Goal: Task Accomplishment & Management: Use online tool/utility

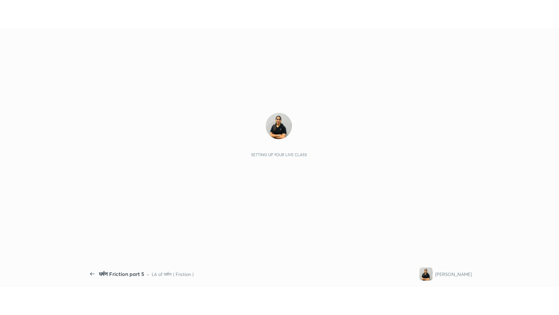
scroll to position [2, 0]
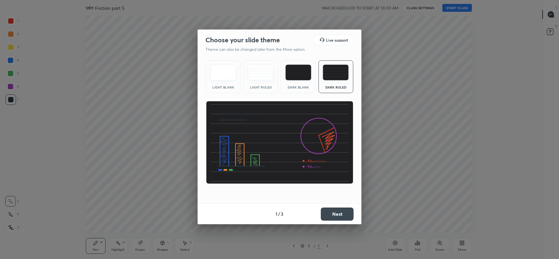
click at [336, 212] on button "Next" at bounding box center [337, 214] width 33 height 13
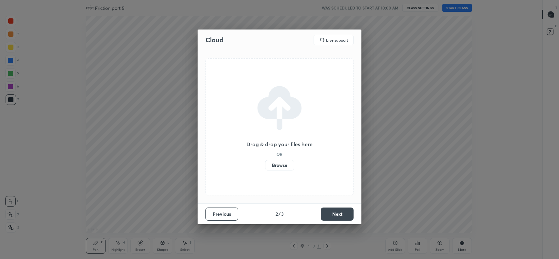
click at [280, 165] on label "Browse" at bounding box center [279, 165] width 29 height 10
click at [265, 165] on input "Browse" at bounding box center [265, 165] width 0 height 10
click at [336, 214] on button "Next" at bounding box center [337, 214] width 33 height 13
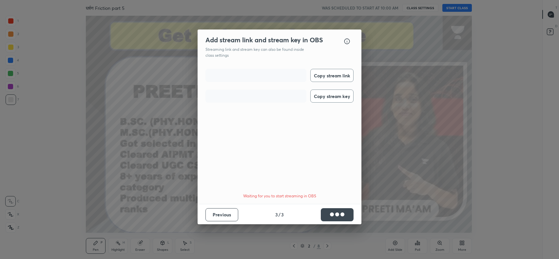
click at [325, 75] on button "Copy stream link" at bounding box center [331, 75] width 43 height 13
click at [327, 101] on button "Copy stream key" at bounding box center [331, 95] width 43 height 13
click at [343, 214] on button "Done" at bounding box center [337, 214] width 33 height 13
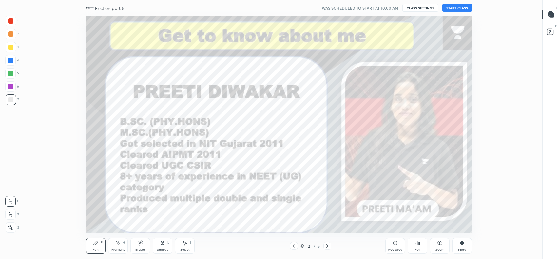
click at [460, 8] on button "START CLASS" at bounding box center [458, 8] width 30 height 8
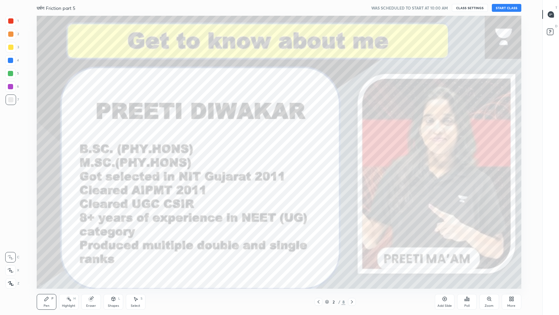
scroll to position [273, 516]
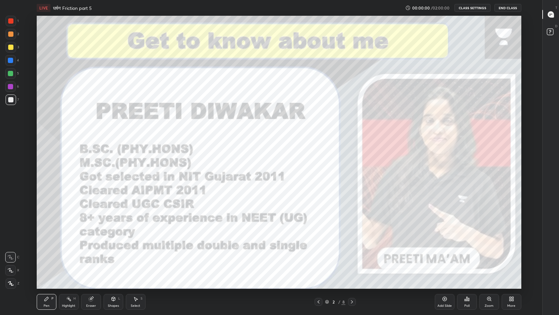
click at [553, 16] on icon at bounding box center [551, 14] width 6 height 6
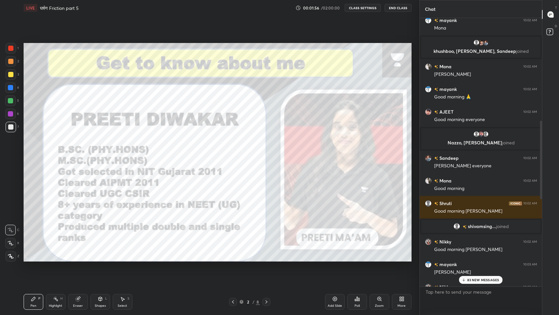
scroll to position [437, 0]
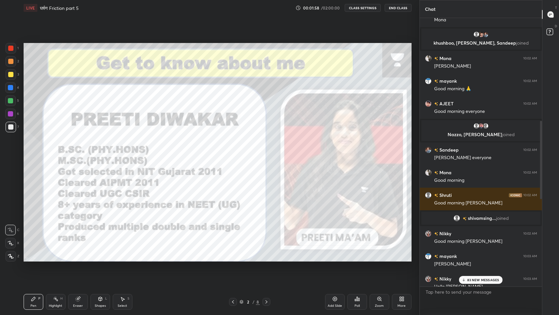
click at [476, 259] on p "83 NEW MESSAGES" at bounding box center [483, 280] width 32 height 4
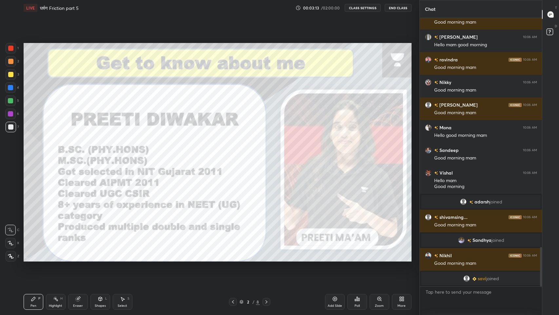
scroll to position [1245, 0]
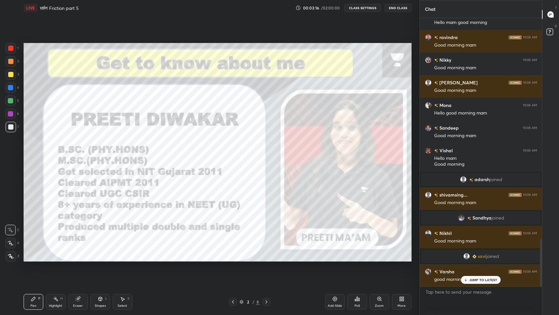
click at [477, 259] on div "JUMP TO LATEST" at bounding box center [480, 280] width 39 height 8
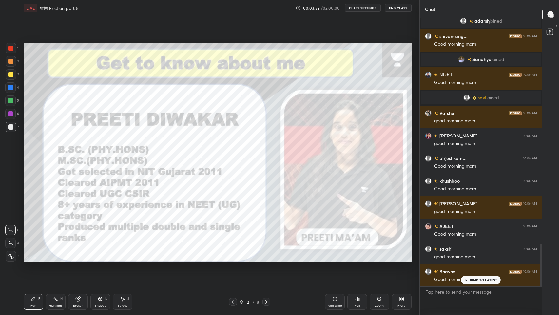
scroll to position [1426, 0]
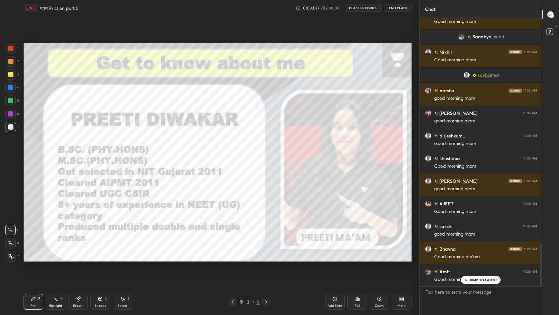
click at [467, 259] on icon at bounding box center [466, 280] width 4 height 4
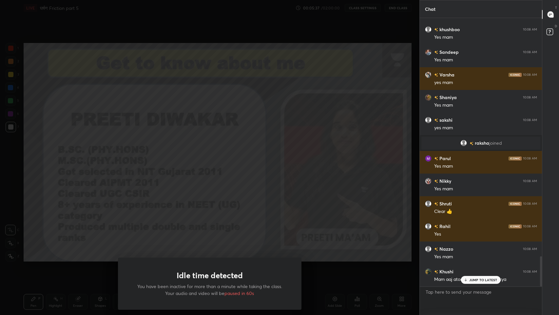
scroll to position [2120, 0]
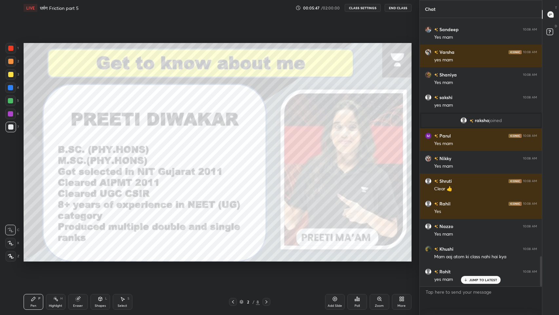
click at [352, 259] on div "10 : 9 : 3 Setting up your live class" at bounding box center [217, 152] width 393 height 273
click at [476, 259] on p "JUMP TO LATEST" at bounding box center [483, 280] width 28 height 4
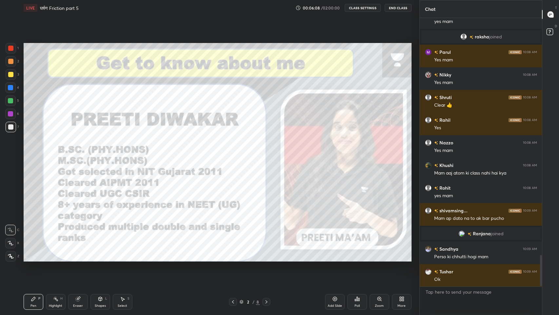
scroll to position [2036, 0]
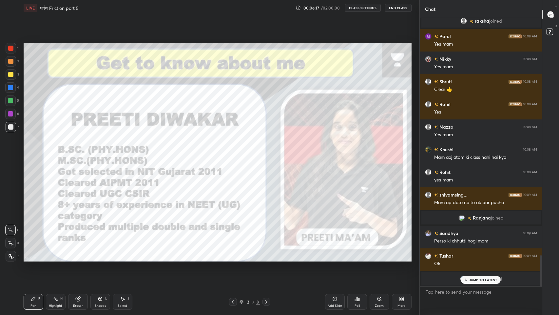
click at [481, 259] on p "JUMP TO LATEST" at bounding box center [483, 280] width 28 height 4
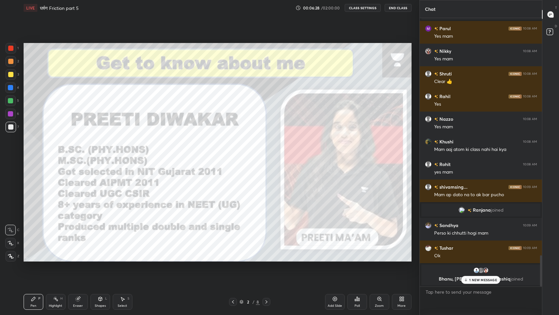
click at [476, 259] on p "1 NEW MESSAGE" at bounding box center [483, 280] width 28 height 4
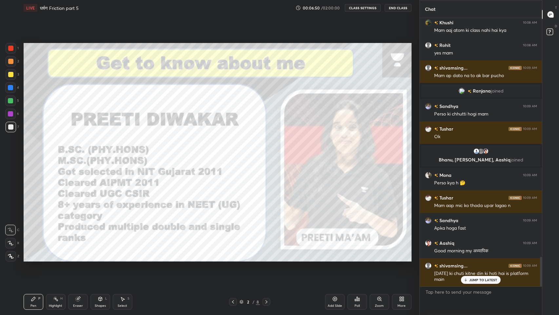
scroll to position [2160, 0]
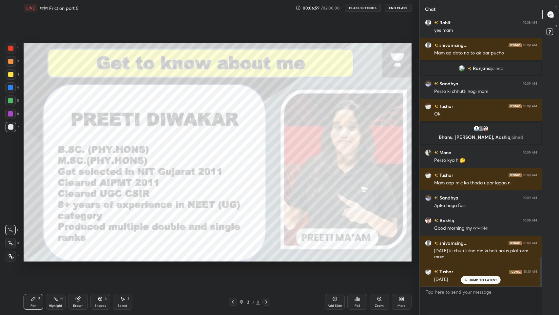
click at [474, 259] on div "JUMP TO LATEST" at bounding box center [480, 280] width 39 height 8
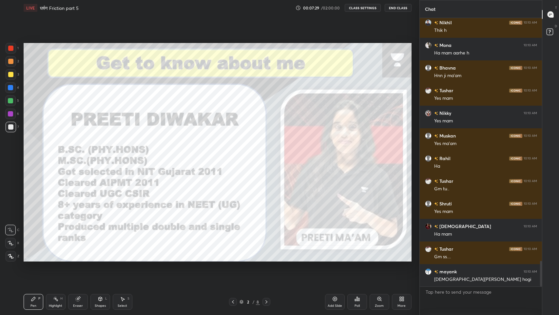
scroll to position [2545, 0]
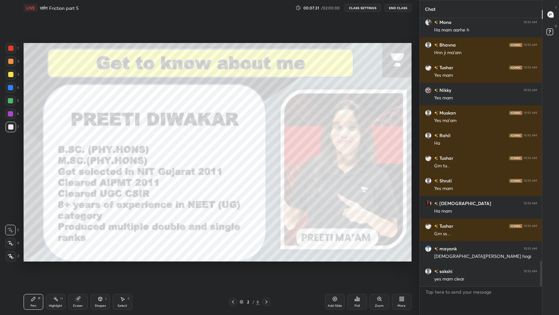
click at [401, 259] on icon at bounding box center [401, 298] width 2 height 2
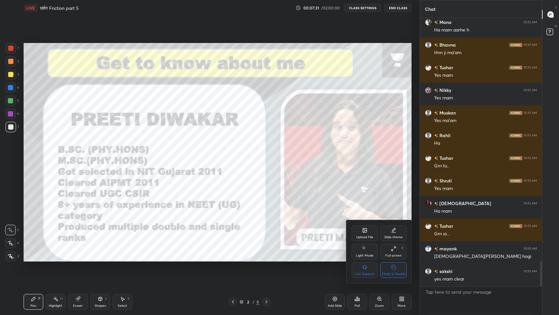
click at [393, 259] on icon at bounding box center [393, 267] width 5 height 7
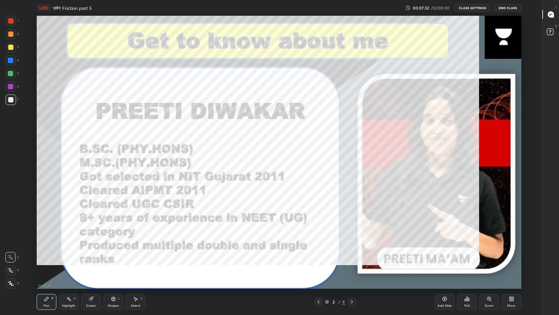
scroll to position [0, 0]
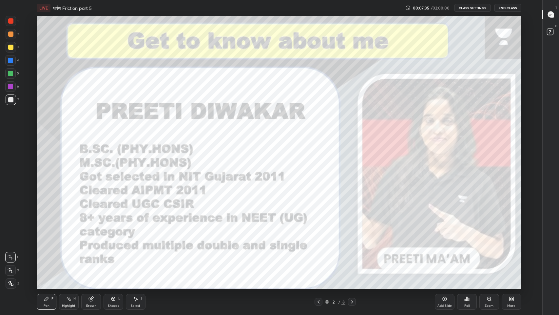
click at [450, 259] on div "Add Slide" at bounding box center [445, 302] width 20 height 16
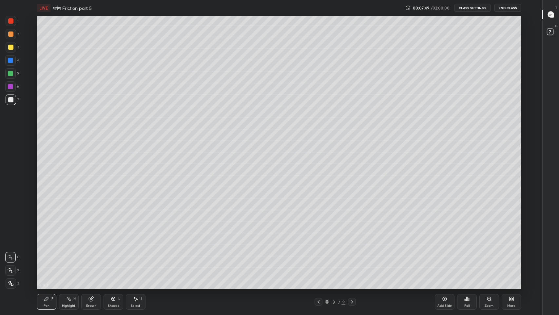
click at [552, 14] on icon at bounding box center [551, 14] width 6 height 6
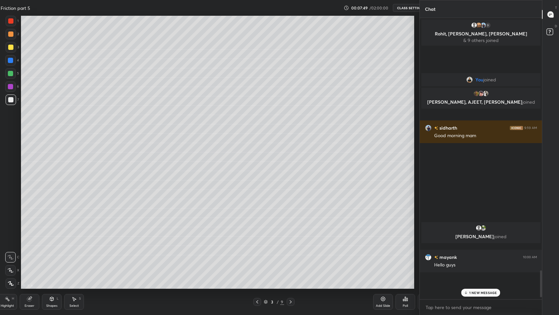
scroll to position [2, 2]
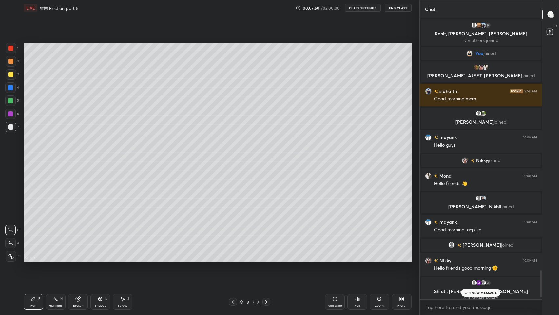
click at [466, 259] on icon at bounding box center [466, 292] width 4 height 4
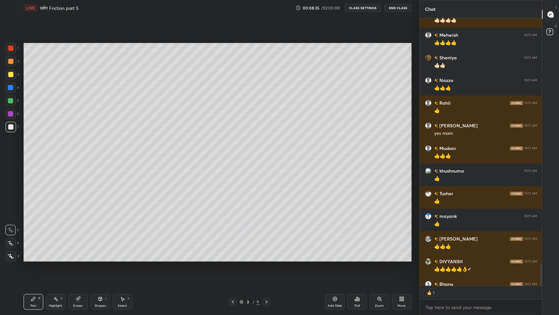
scroll to position [3021, 0]
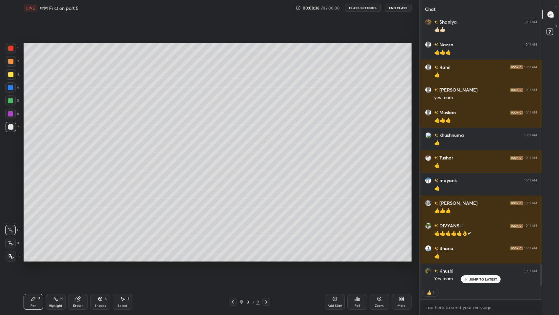
click at [475, 259] on div "JUMP TO LATEST" at bounding box center [480, 279] width 39 height 8
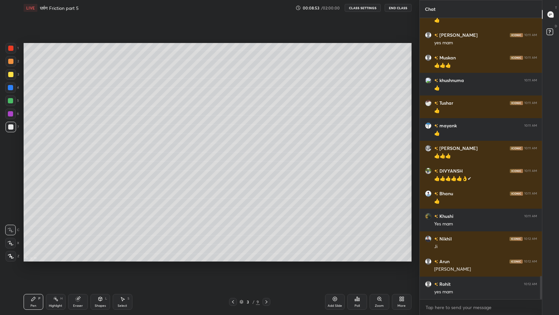
scroll to position [3127, 0]
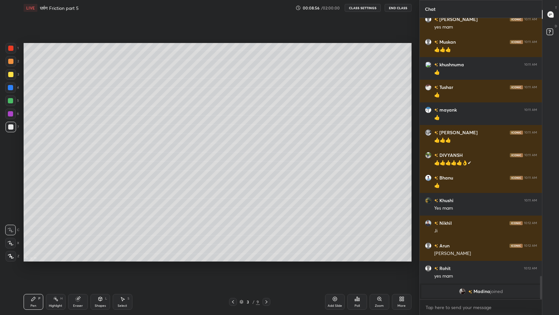
click at [98, 259] on div "Shapes" at bounding box center [100, 305] width 11 height 3
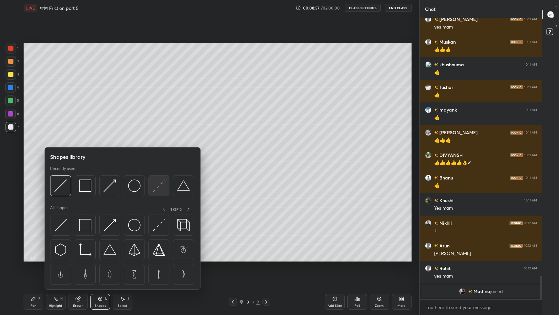
click at [157, 190] on img at bounding box center [159, 185] width 12 height 12
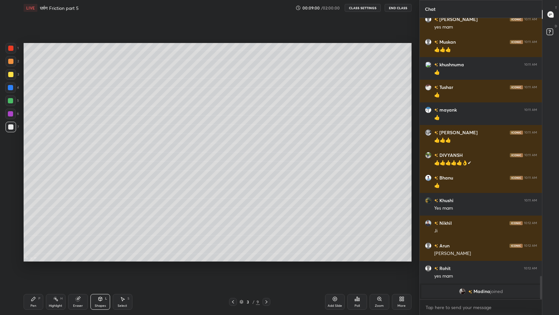
click at [40, 259] on div "Pen P" at bounding box center [34, 302] width 20 height 16
click at [34, 259] on icon at bounding box center [33, 298] width 5 height 5
click at [9, 75] on div at bounding box center [10, 74] width 5 height 5
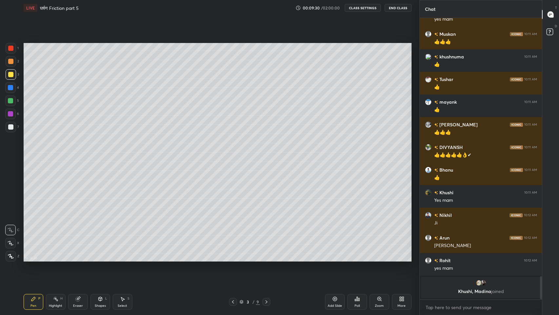
click at [8, 101] on div at bounding box center [10, 100] width 5 height 5
click at [10, 123] on div at bounding box center [11, 127] width 10 height 10
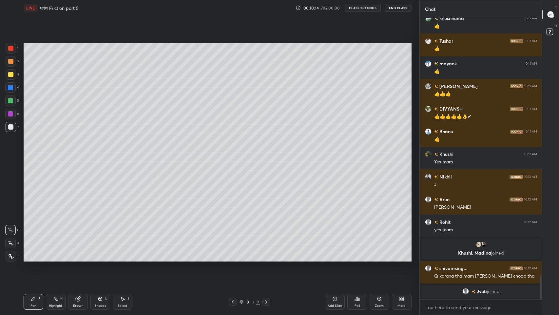
scroll to position [3022, 0]
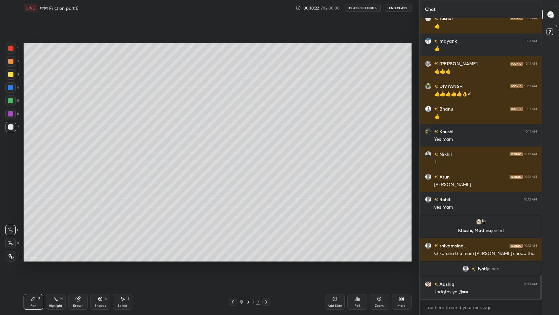
click at [13, 72] on div at bounding box center [10, 74] width 5 height 5
click at [11, 60] on div at bounding box center [10, 61] width 5 height 5
click at [0, 26] on div "1 2 3 4 5 6 7 C X Z C X Z E E Erase all H H LIVE घर्षण Friction part 5 00:10:38…" at bounding box center [207, 157] width 414 height 315
click at [9, 127] on div at bounding box center [10, 126] width 5 height 5
click at [10, 71] on div at bounding box center [11, 74] width 10 height 10
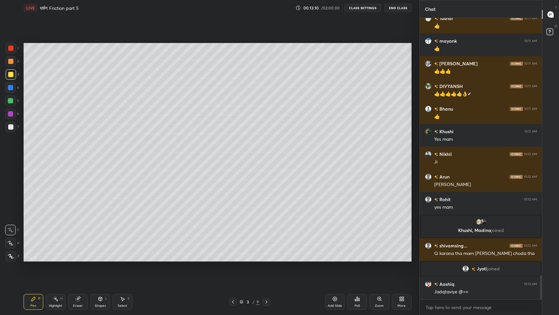
click at [10, 58] on div at bounding box center [11, 61] width 10 height 10
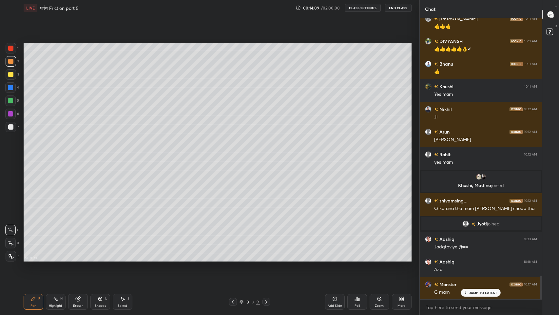
scroll to position [3083, 0]
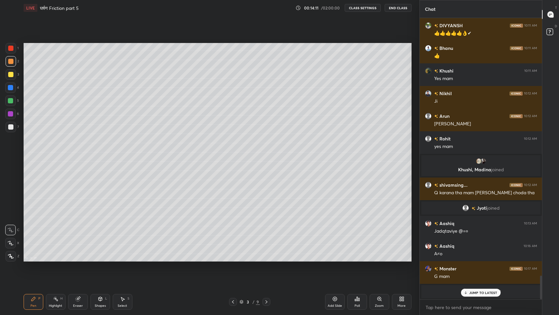
click at [471, 259] on div "grid" at bounding box center [472, 291] width 5 height 7
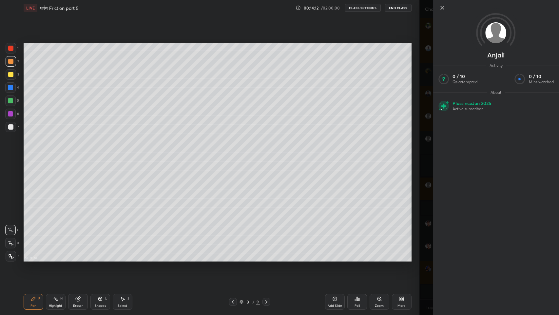
click at [428, 258] on div "Anjali Activity 0 / 10 Qs attempted 0 / 10 Mins watched About Plus since [DATE]…" at bounding box center [490, 157] width 140 height 315
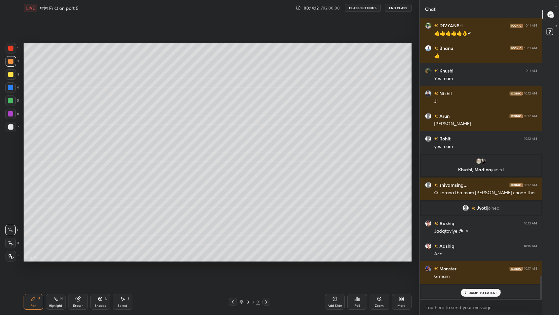
click at [479, 259] on p "JUMP TO LATEST" at bounding box center [483, 292] width 28 height 4
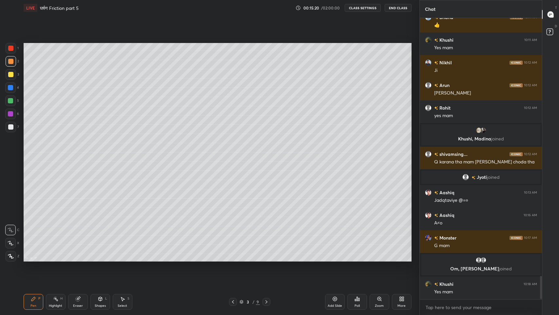
scroll to position [3111, 0]
click at [332, 259] on div "Add Slide" at bounding box center [335, 302] width 20 height 16
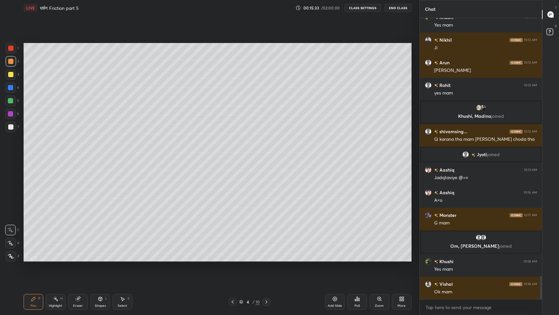
click at [10, 75] on div at bounding box center [10, 74] width 5 height 5
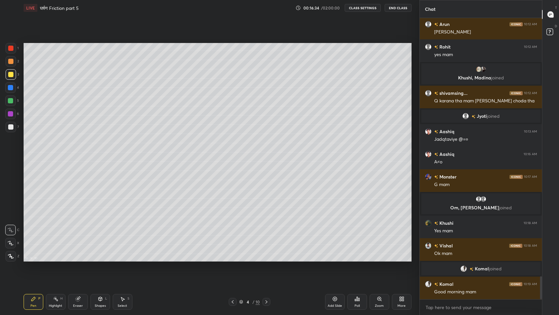
scroll to position [3154, 0]
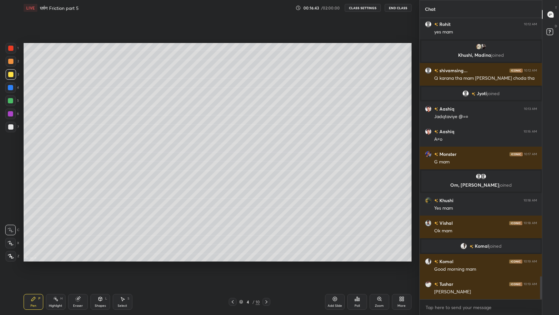
click at [12, 127] on div at bounding box center [10, 126] width 5 height 5
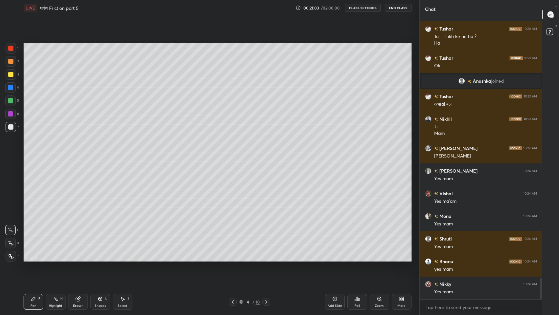
scroll to position [3439, 0]
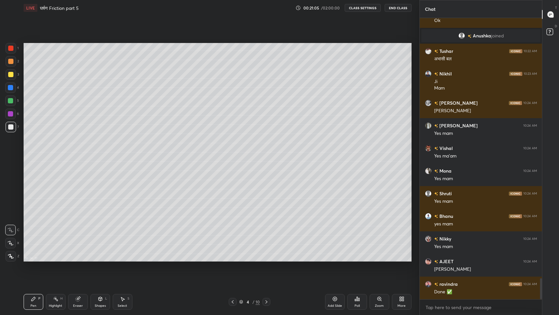
click at [334, 259] on icon at bounding box center [335, 299] width 4 height 4
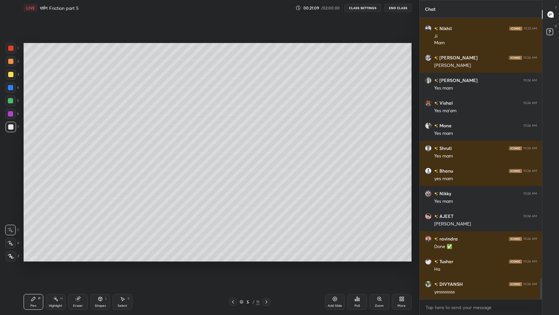
click at [101, 259] on div "Shapes L" at bounding box center [100, 302] width 20 height 16
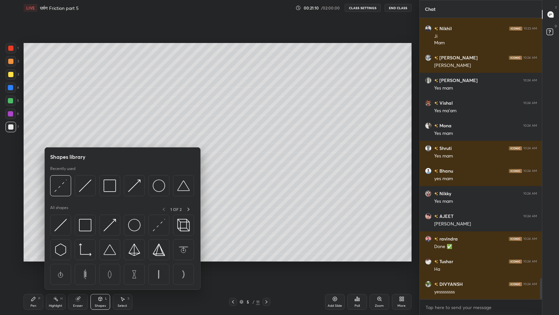
click at [111, 186] on img at bounding box center [110, 185] width 12 height 12
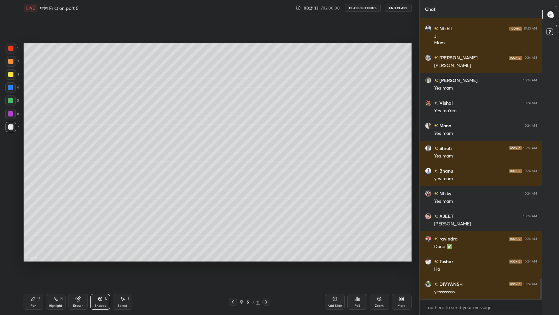
scroll to position [3530, 0]
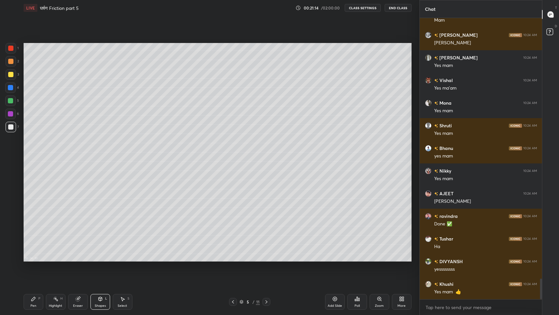
click at [95, 259] on div "Shapes" at bounding box center [100, 305] width 11 height 3
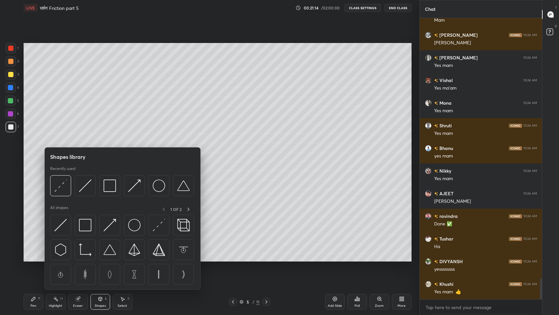
click at [87, 188] on img at bounding box center [85, 185] width 12 height 12
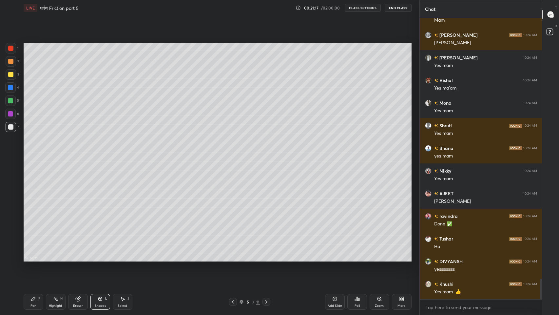
click at [101, 259] on div "Shapes L" at bounding box center [100, 302] width 20 height 16
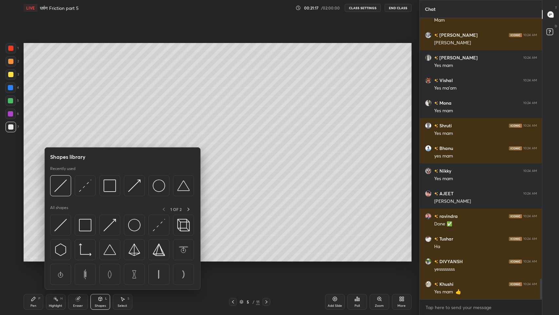
click at [111, 189] on img at bounding box center [110, 185] width 12 height 12
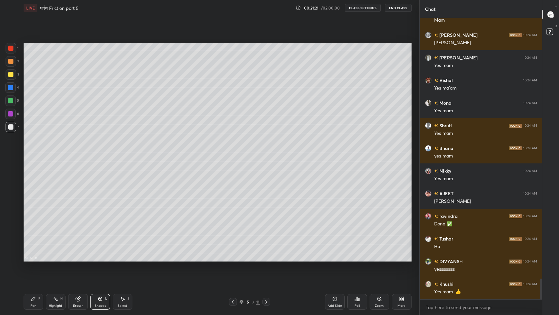
click at [33, 259] on div "Pen" at bounding box center [33, 305] width 6 height 3
click at [101, 259] on icon at bounding box center [100, 298] width 5 height 5
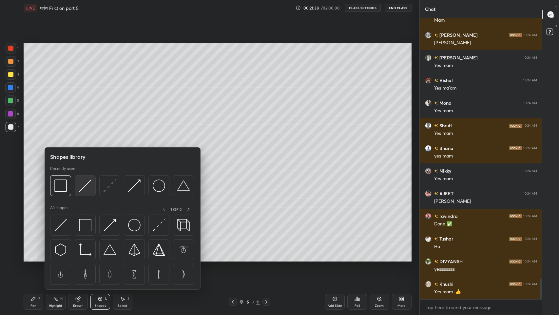
click at [85, 185] on img at bounding box center [85, 185] width 12 height 12
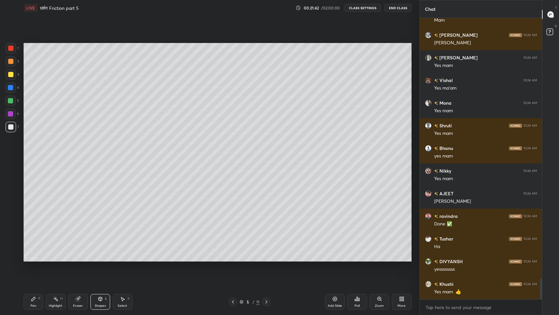
click at [34, 259] on icon at bounding box center [33, 298] width 5 height 5
click at [96, 259] on div "Shapes" at bounding box center [100, 305] width 11 height 3
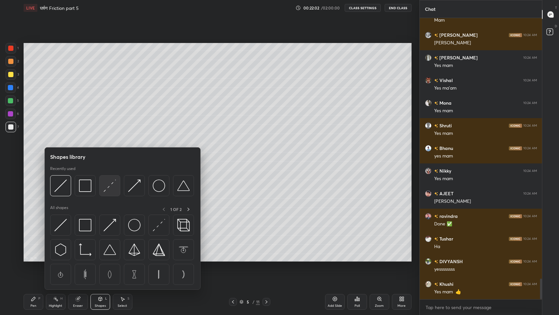
click at [108, 190] on img at bounding box center [110, 185] width 12 height 12
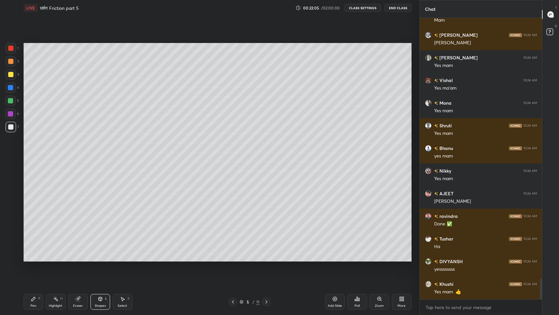
click at [33, 259] on div "Pen" at bounding box center [33, 305] width 6 height 3
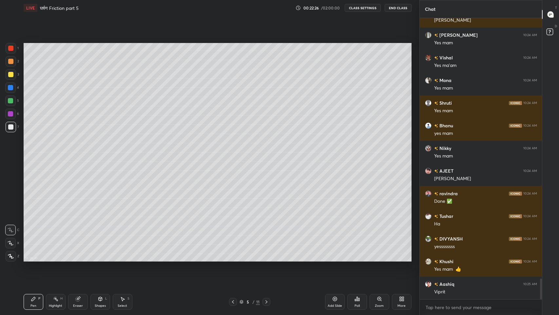
click at [11, 74] on div at bounding box center [10, 74] width 5 height 5
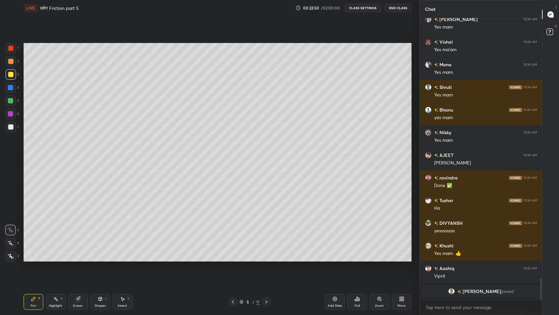
scroll to position [3489, 0]
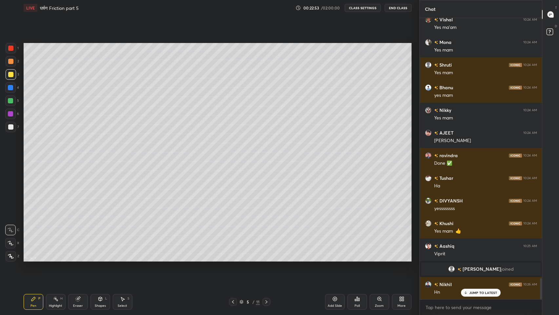
click at [469, 259] on div "JUMP TO LATEST" at bounding box center [480, 292] width 39 height 8
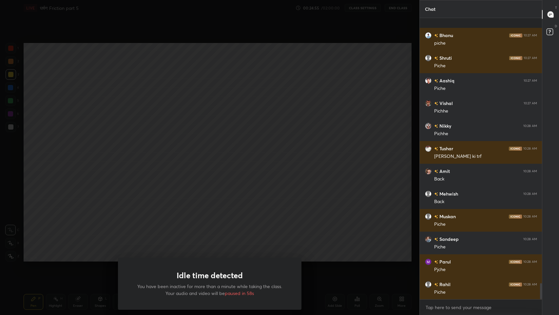
scroll to position [4621, 0]
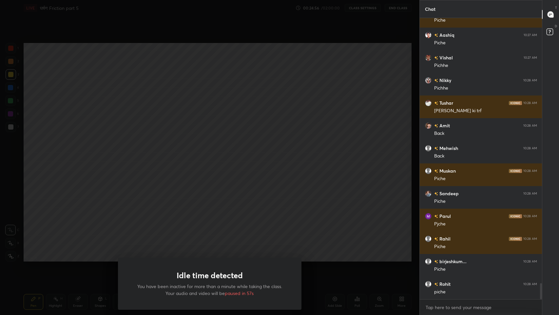
click at [211, 202] on div "Idle time detected You have been inactive for more than a minute while taking t…" at bounding box center [210, 157] width 420 height 315
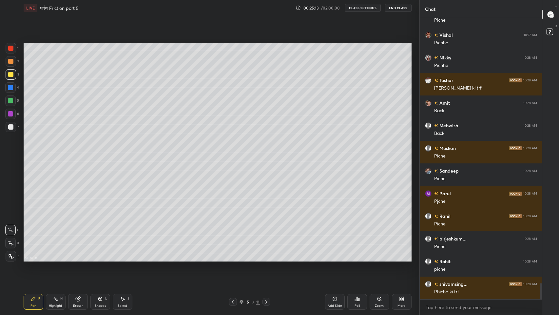
scroll to position [4666, 0]
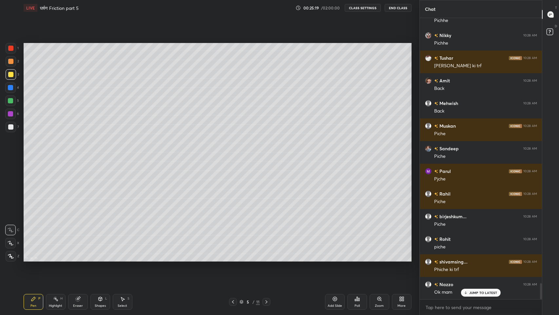
click at [474, 259] on div "JUMP TO LATEST" at bounding box center [480, 292] width 39 height 8
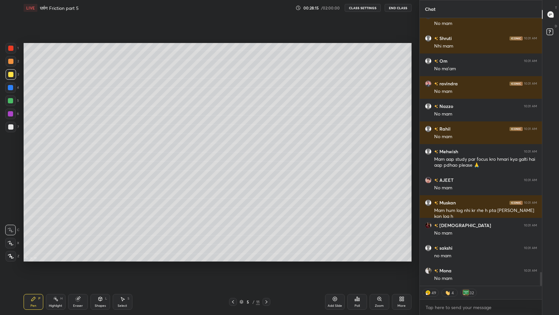
scroll to position [4966, 0]
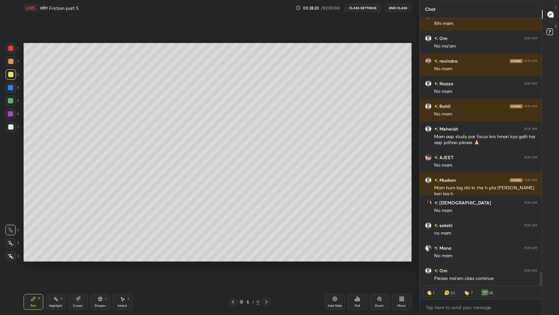
click at [404, 259] on div "More" at bounding box center [402, 305] width 8 height 3
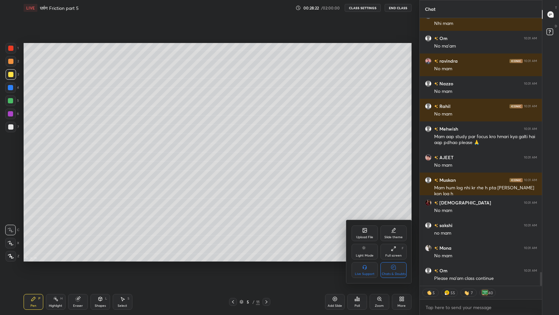
click at [397, 259] on div "Chats & Doubts" at bounding box center [394, 270] width 26 height 16
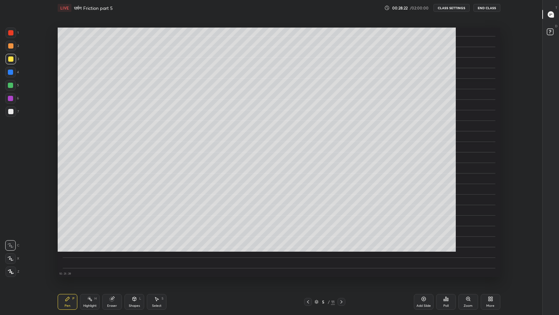
scroll to position [0, 0]
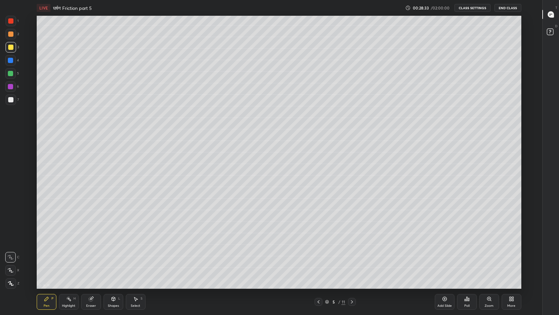
click at [317, 259] on icon at bounding box center [318, 301] width 5 height 5
click at [352, 259] on icon at bounding box center [351, 301] width 5 height 5
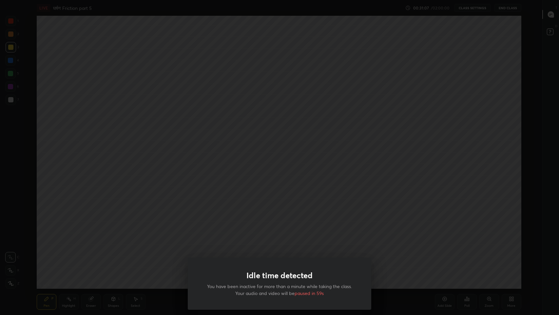
click at [258, 185] on div "Idle time detected You have been inactive for more than a minute while taking t…" at bounding box center [279, 157] width 559 height 315
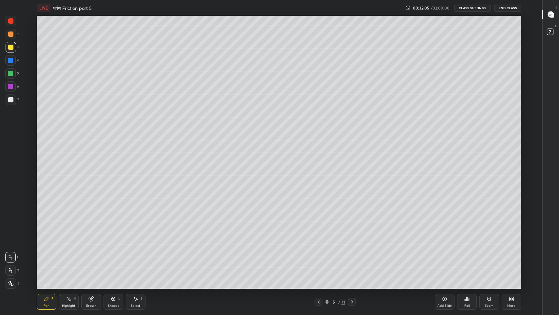
click at [90, 259] on div "Eraser" at bounding box center [91, 302] width 20 height 16
click at [45, 259] on div "Pen P" at bounding box center [47, 302] width 20 height 16
click at [113, 259] on div "Shapes L" at bounding box center [114, 302] width 20 height 16
click at [91, 259] on div "Eraser" at bounding box center [91, 305] width 10 height 3
click at [92, 259] on div "Eraser" at bounding box center [91, 302] width 20 height 16
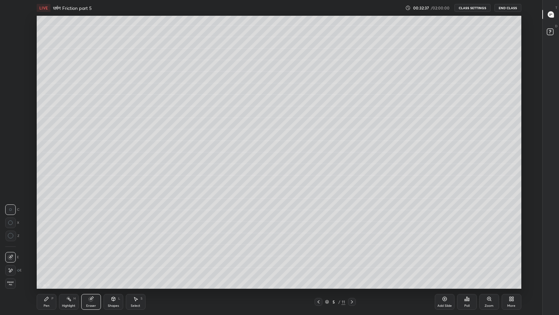
click at [110, 259] on div "Shapes L" at bounding box center [114, 302] width 20 height 16
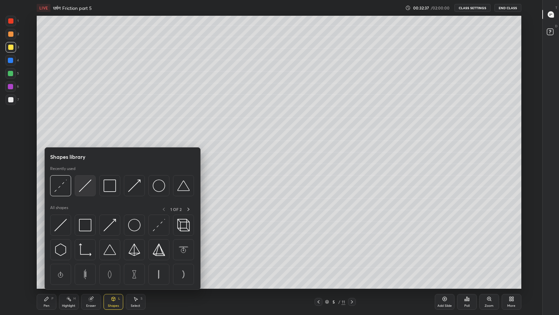
click at [87, 187] on img at bounding box center [85, 185] width 12 height 12
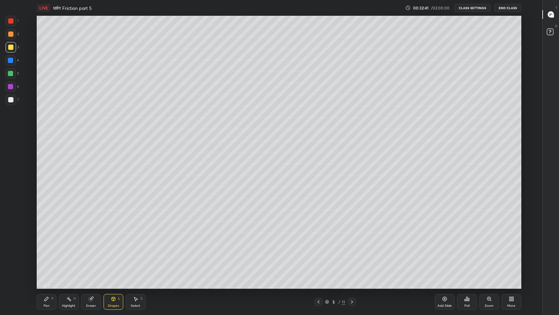
click at [116, 259] on div "Shapes L" at bounding box center [114, 302] width 20 height 16
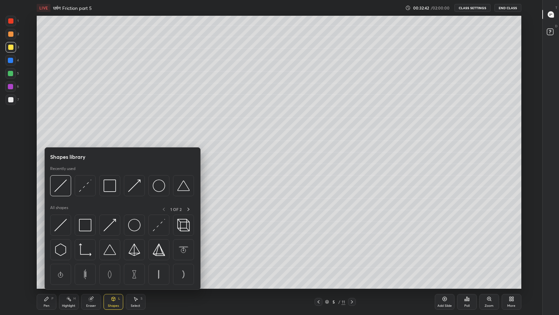
click at [84, 190] on img at bounding box center [85, 185] width 12 height 12
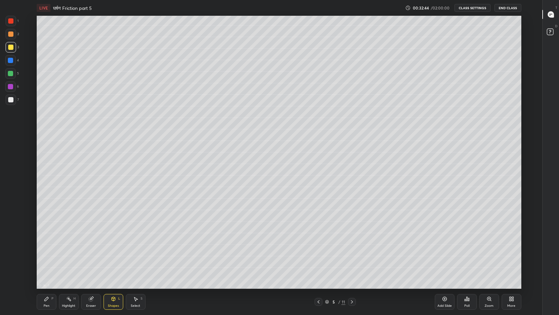
click at [52, 259] on div "Pen P" at bounding box center [47, 302] width 20 height 16
click at [11, 100] on div at bounding box center [10, 99] width 5 height 5
click at [113, 259] on div "Shapes L" at bounding box center [114, 302] width 20 height 16
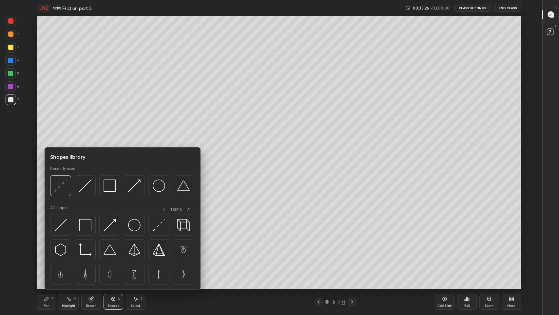
click at [58, 187] on img at bounding box center [60, 185] width 12 height 12
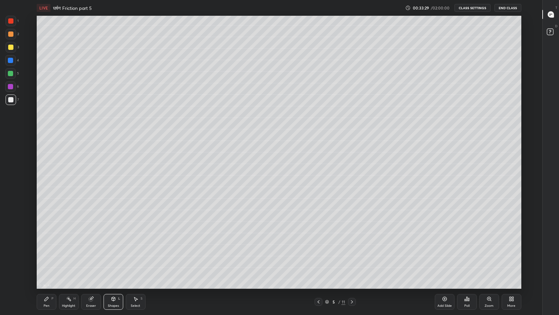
click at [48, 259] on div "Pen P" at bounding box center [47, 302] width 20 height 16
click at [92, 259] on div "Eraser" at bounding box center [91, 305] width 10 height 3
click at [47, 259] on div "Pen" at bounding box center [47, 305] width 6 height 3
click at [6, 51] on div at bounding box center [11, 47] width 10 height 10
click at [10, 101] on div at bounding box center [10, 99] width 5 height 5
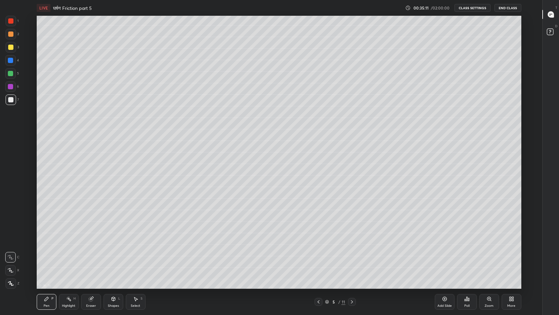
click at [92, 259] on div "Eraser" at bounding box center [91, 302] width 20 height 16
click at [45, 259] on icon at bounding box center [47, 299] width 4 height 4
click at [551, 14] on icon at bounding box center [551, 14] width 3 height 0
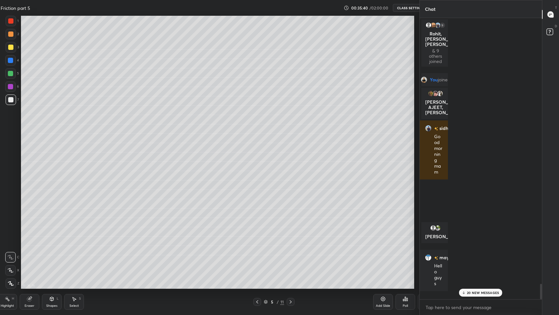
scroll to position [279, 121]
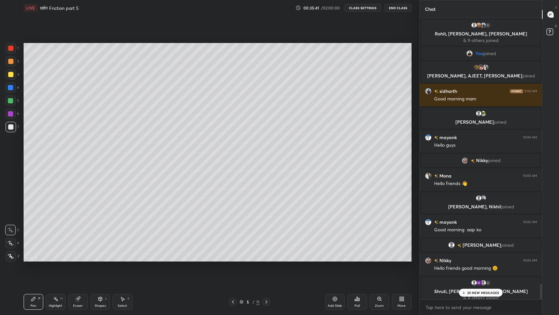
click at [483, 259] on p "20 NEW MESSAGES" at bounding box center [483, 292] width 32 height 4
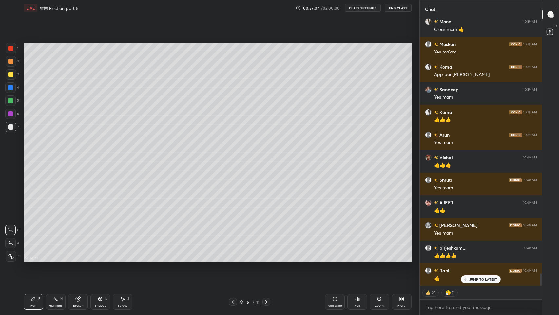
scroll to position [5490, 0]
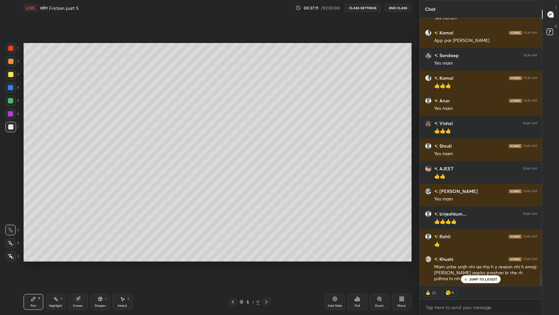
click at [477, 259] on p "JUMP TO LATEST" at bounding box center [483, 279] width 28 height 4
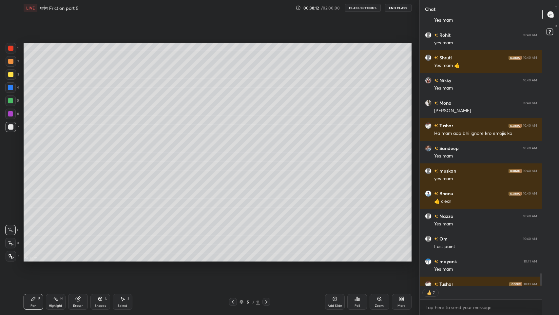
scroll to position [5852, 0]
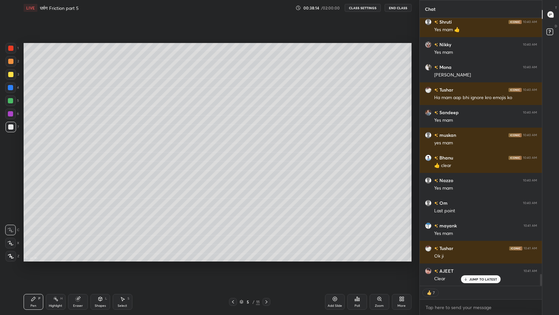
click at [473, 259] on div "JUMP TO LATEST" at bounding box center [480, 279] width 39 height 8
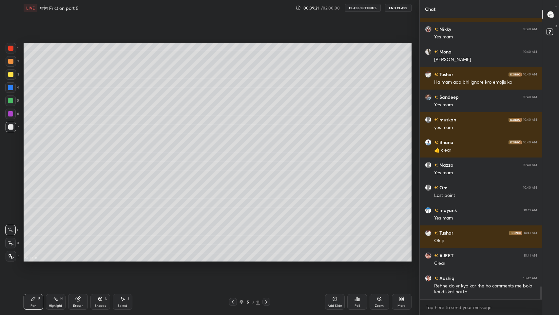
scroll to position [5890, 0]
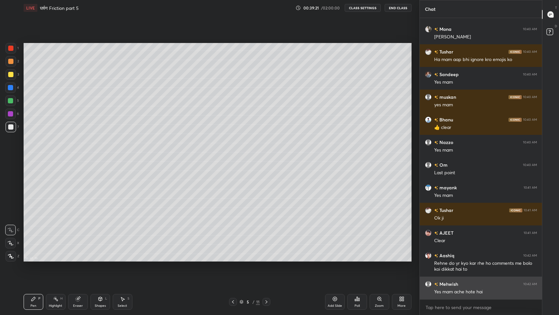
click at [434, 259] on div "grid" at bounding box center [429, 284] width 9 height 7
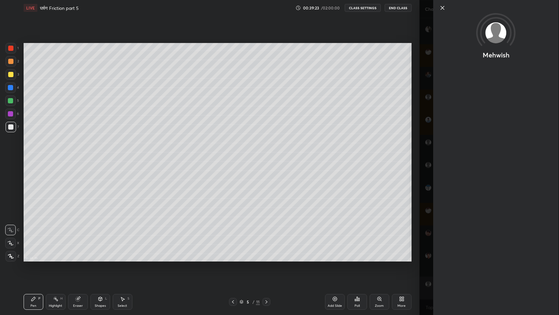
click at [427, 247] on div "Mehwish" at bounding box center [490, 157] width 140 height 315
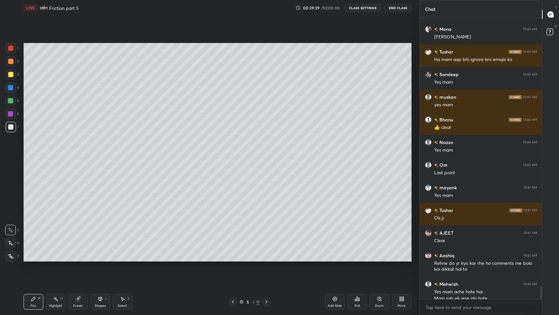
scroll to position [5897, 0]
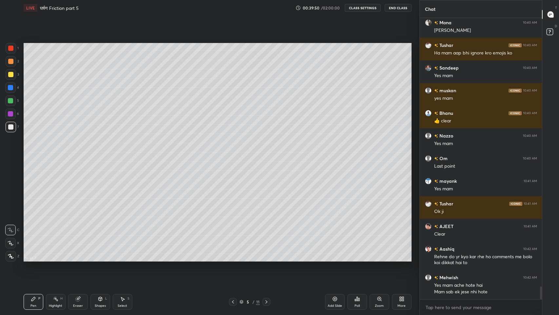
click at [402, 259] on div "More" at bounding box center [402, 305] width 8 height 3
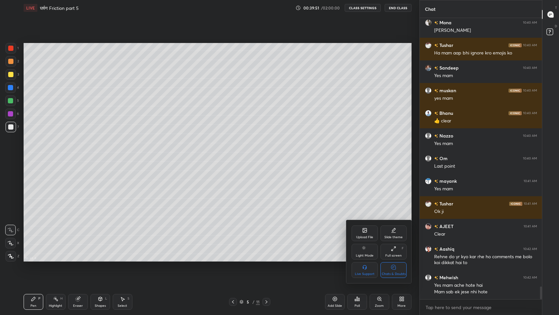
click at [391, 259] on div "Chats & Doubts" at bounding box center [394, 273] width 24 height 3
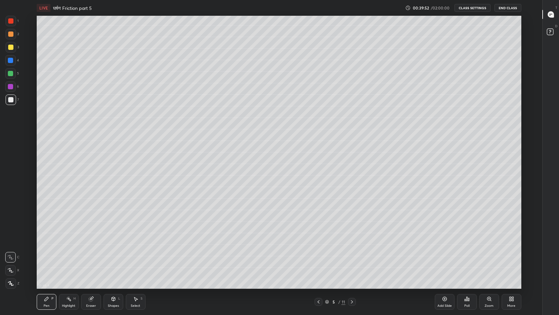
scroll to position [273, 516]
click at [352, 259] on icon at bounding box center [351, 301] width 5 height 5
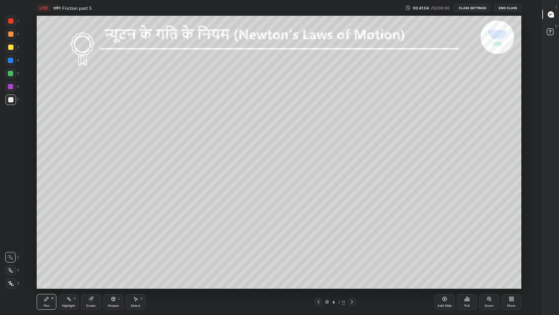
click at [318, 259] on icon at bounding box center [319, 301] width 2 height 3
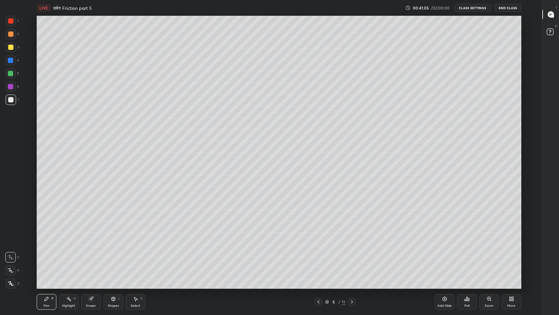
click at [446, 259] on div "Add Slide" at bounding box center [445, 302] width 20 height 16
click at [110, 259] on div "Shapes L" at bounding box center [114, 302] width 20 height 16
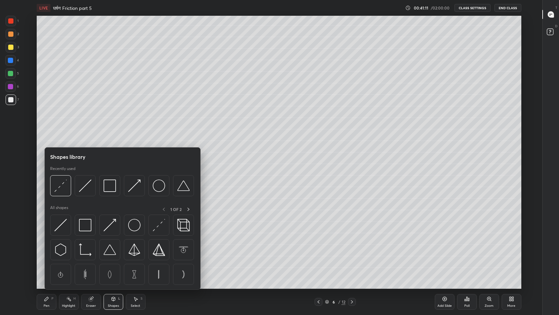
click at [58, 231] on div at bounding box center [60, 224] width 21 height 21
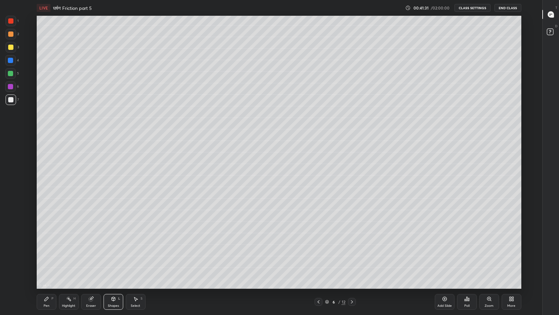
click at [107, 259] on div "Shapes L" at bounding box center [114, 302] width 20 height 16
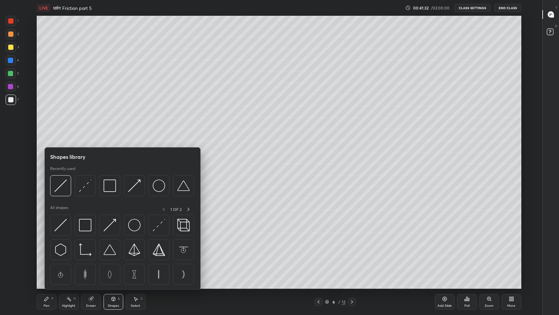
click at [110, 189] on img at bounding box center [110, 185] width 12 height 12
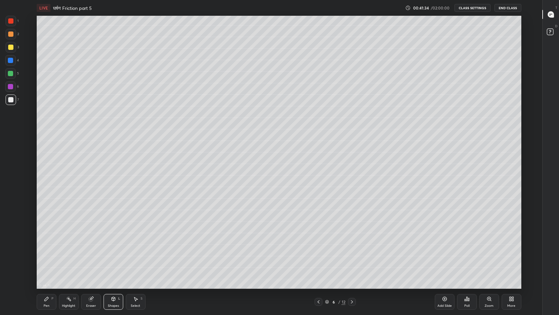
click at [111, 259] on div "Shapes L" at bounding box center [114, 302] width 20 height 16
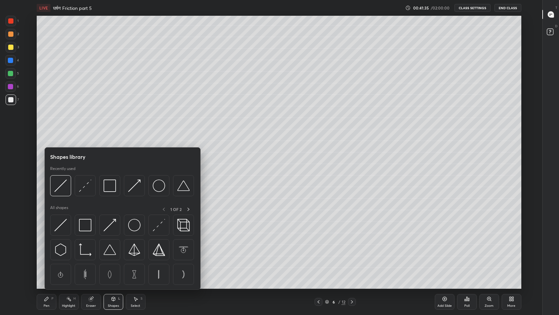
click at [60, 187] on img at bounding box center [60, 185] width 12 height 12
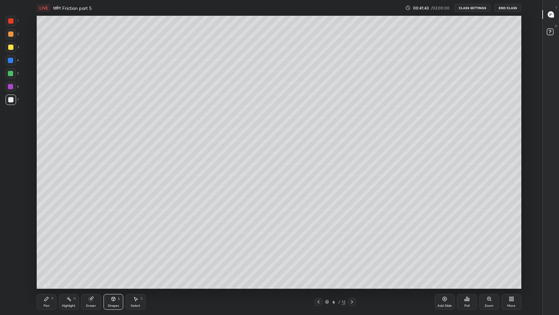
click at [44, 259] on div "Pen" at bounding box center [47, 305] width 6 height 3
click at [9, 47] on div at bounding box center [10, 47] width 5 height 5
click at [7, 100] on div at bounding box center [11, 99] width 10 height 10
click at [7, 52] on div "3" at bounding box center [12, 47] width 13 height 10
click at [94, 259] on div "Eraser" at bounding box center [91, 302] width 20 height 16
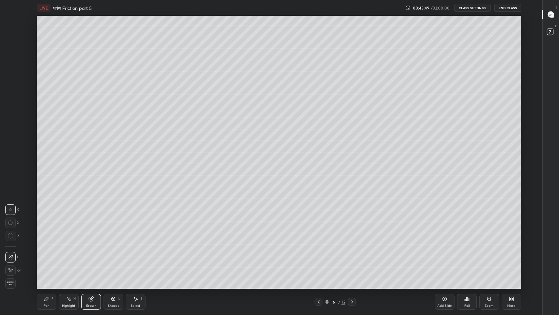
click at [47, 259] on div "Pen" at bounding box center [47, 305] width 6 height 3
click at [112, 259] on div "Shapes L" at bounding box center [114, 302] width 20 height 16
click at [91, 259] on div "Eraser" at bounding box center [91, 302] width 20 height 16
click at [11, 237] on icon at bounding box center [11, 236] width 6 height 6
click at [48, 259] on div "Pen P" at bounding box center [47, 302] width 20 height 16
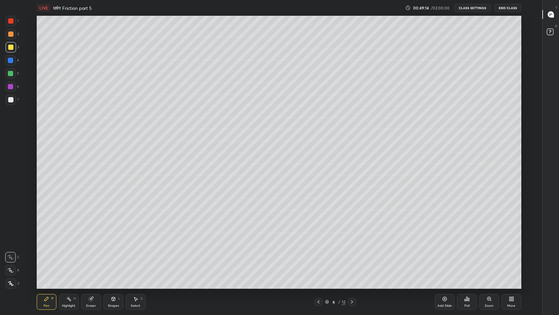
click at [99, 259] on div "Eraser" at bounding box center [91, 302] width 20 height 16
click at [47, 259] on div "Pen P" at bounding box center [47, 302] width 20 height 16
click at [10, 100] on div at bounding box center [10, 99] width 5 height 5
click at [9, 49] on div at bounding box center [10, 47] width 5 height 5
click at [9, 85] on div at bounding box center [10, 86] width 5 height 5
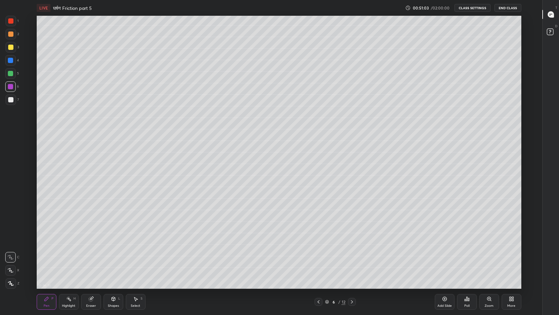
click at [9, 46] on div at bounding box center [10, 47] width 5 height 5
click at [11, 101] on div at bounding box center [10, 99] width 5 height 5
click at [553, 13] on icon at bounding box center [551, 14] width 6 height 6
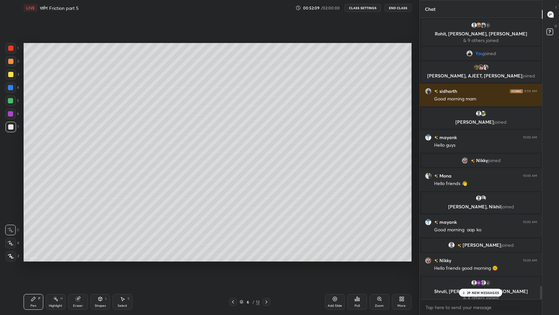
scroll to position [32509, 32389]
click at [483, 259] on p "29 NEW MESSAGES" at bounding box center [483, 292] width 32 height 4
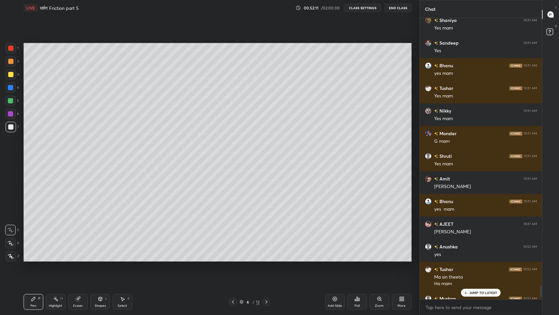
click at [478, 259] on div "JUMP TO LATEST" at bounding box center [480, 292] width 39 height 8
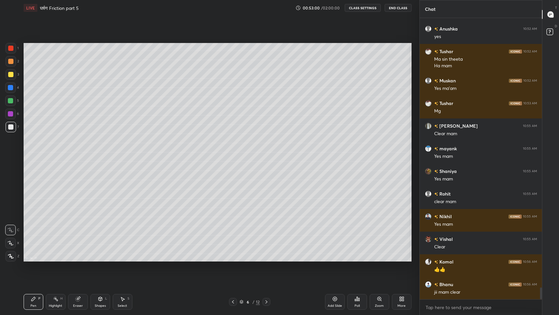
scroll to position [6409, 0]
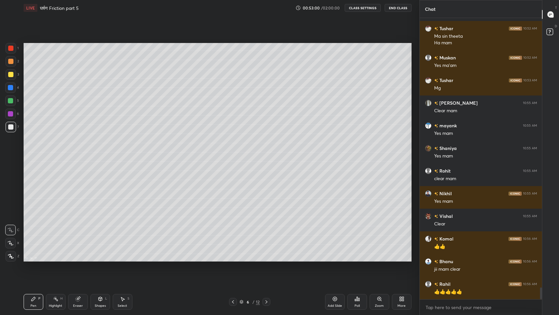
click at [470, 259] on div "[PERSON_NAME] 10:51 AM Ji mam [PERSON_NAME] 10:52 AM yes Tushar 10:52 AM Ma sin…" at bounding box center [481, 158] width 123 height 281
click at [10, 113] on div at bounding box center [10, 113] width 5 height 5
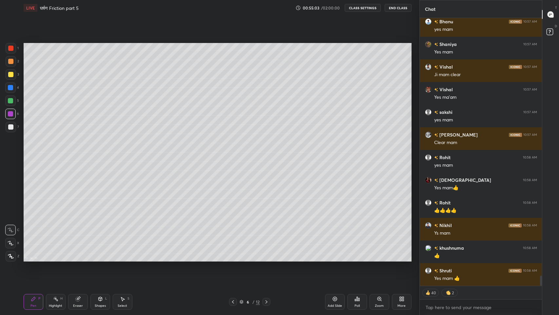
scroll to position [6875, 0]
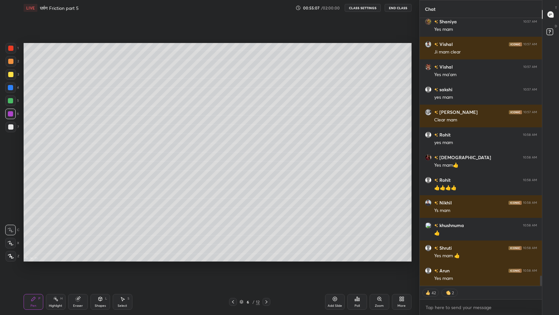
click at [329, 259] on div "Add Slide" at bounding box center [335, 302] width 20 height 16
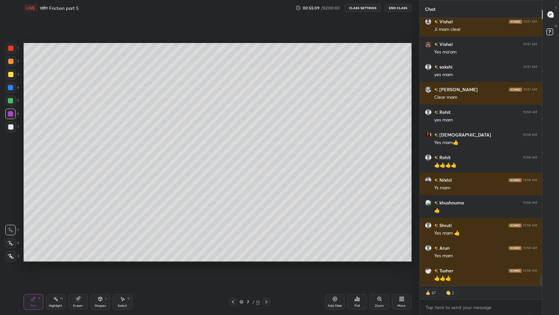
click at [10, 127] on div at bounding box center [10, 126] width 5 height 5
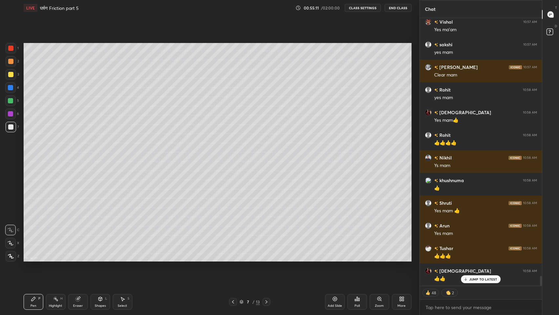
scroll to position [6943, 0]
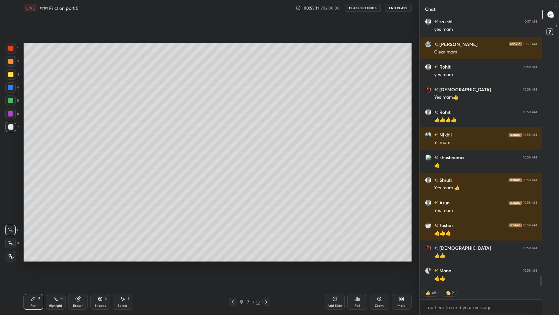
click at [100, 259] on div "Shapes" at bounding box center [100, 305] width 11 height 3
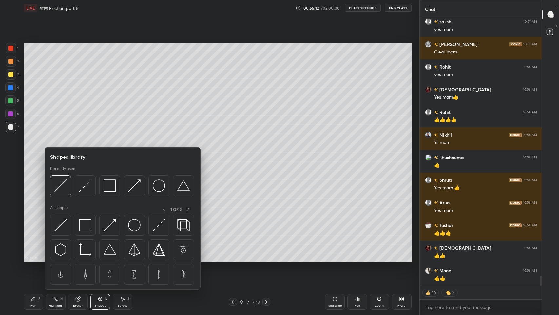
scroll to position [6965, 0]
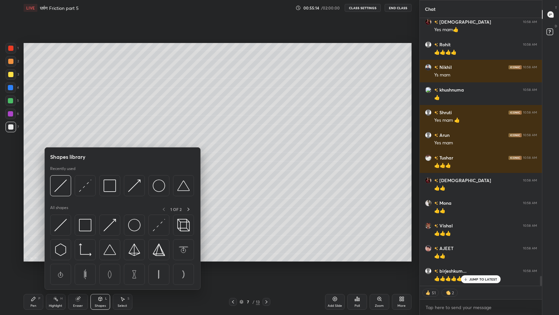
click at [68, 191] on div at bounding box center [60, 185] width 21 height 21
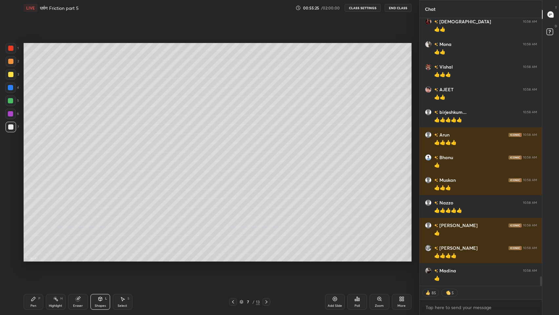
scroll to position [7191, 0]
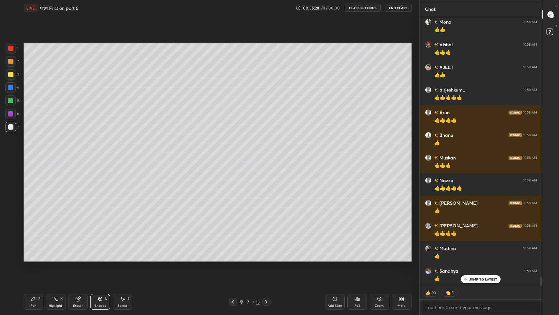
click at [100, 259] on div "Shapes L" at bounding box center [100, 302] width 20 height 16
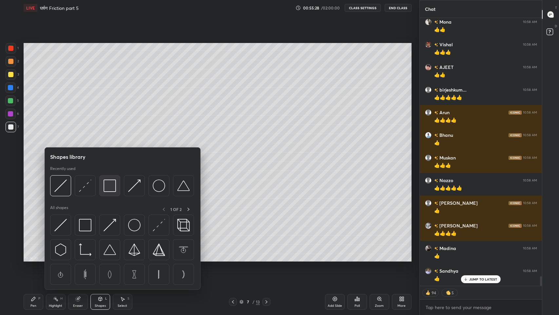
click at [110, 188] on img at bounding box center [110, 185] width 12 height 12
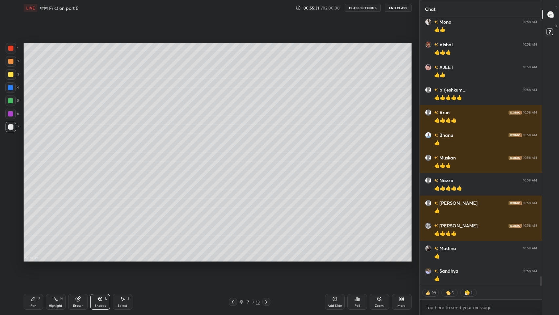
scroll to position [7214, 0]
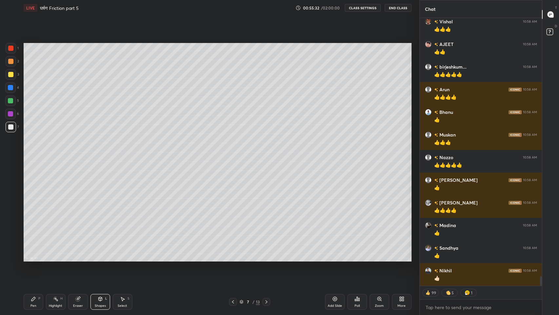
click at [33, 259] on div "Pen" at bounding box center [33, 305] width 6 height 3
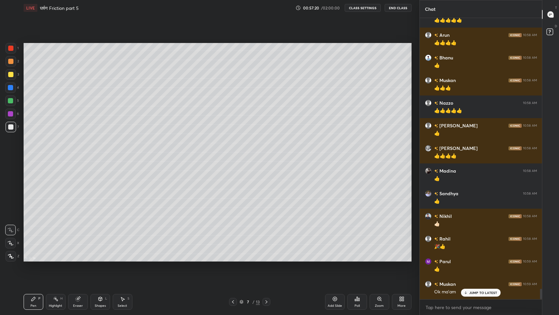
scroll to position [7291, 0]
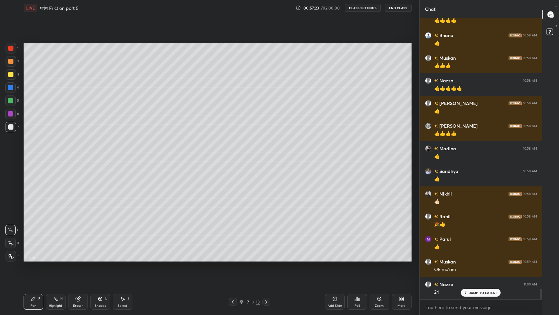
click at [476, 259] on p "JUMP TO LATEST" at bounding box center [483, 292] width 28 height 4
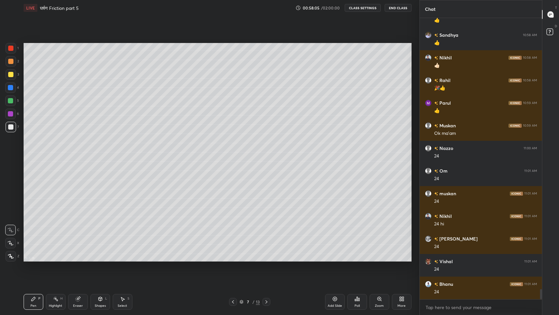
scroll to position [7449, 0]
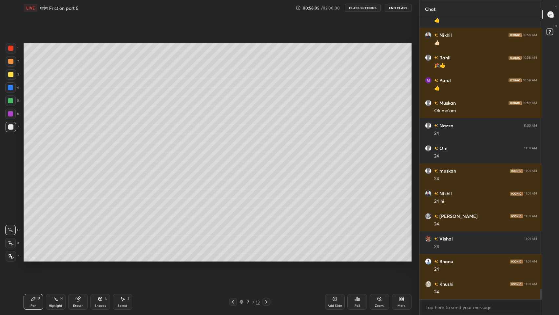
click at [9, 73] on div at bounding box center [10, 74] width 5 height 5
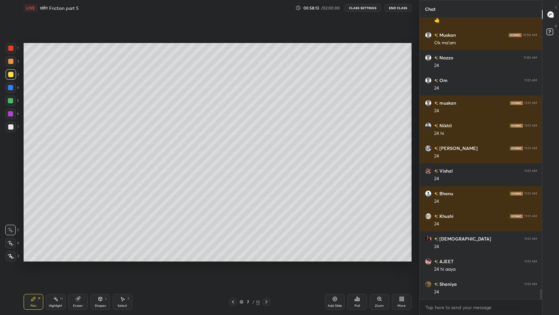
scroll to position [7540, 0]
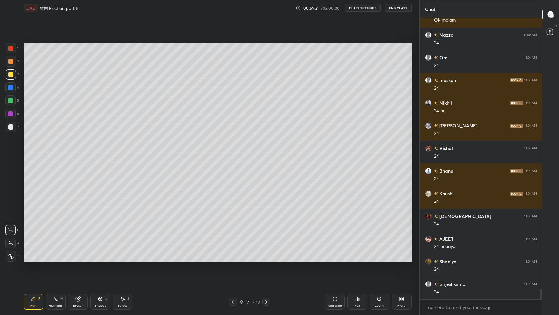
click at [341, 259] on div "Add Slide" at bounding box center [335, 302] width 20 height 16
click at [14, 129] on div at bounding box center [11, 127] width 10 height 10
click at [81, 259] on div "Eraser" at bounding box center [78, 302] width 20 height 16
click at [100, 259] on div "Shapes L" at bounding box center [100, 302] width 20 height 16
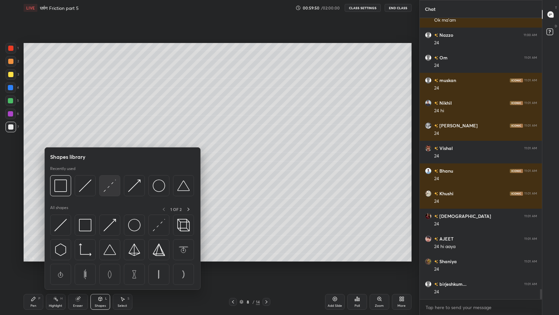
click at [108, 188] on img at bounding box center [110, 185] width 12 height 12
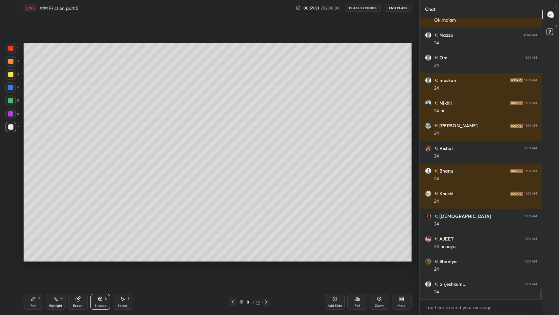
click at [31, 259] on div "Pen" at bounding box center [33, 305] width 6 height 3
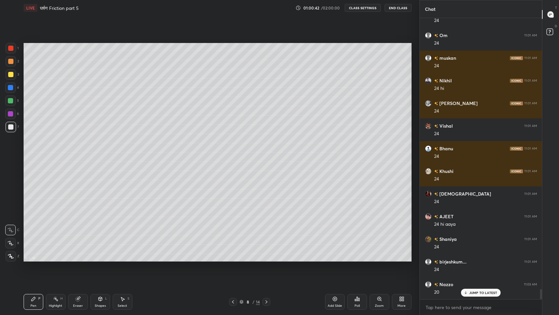
scroll to position [7585, 0]
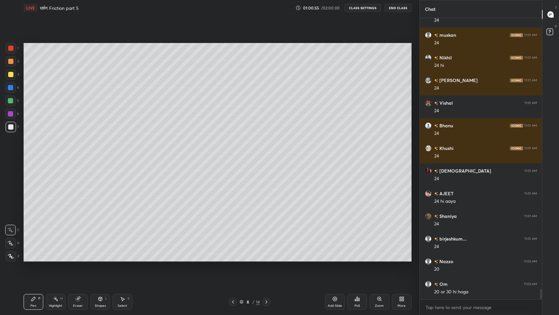
click at [233, 259] on icon at bounding box center [232, 301] width 5 height 5
click at [266, 259] on icon at bounding box center [266, 301] width 5 height 5
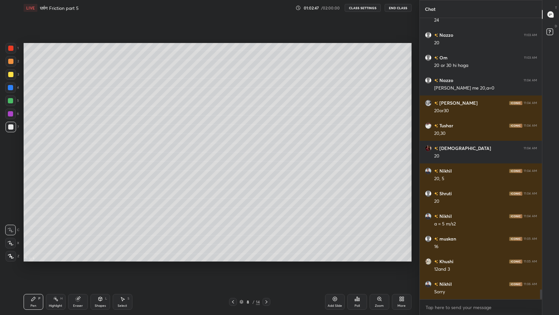
scroll to position [7834, 0]
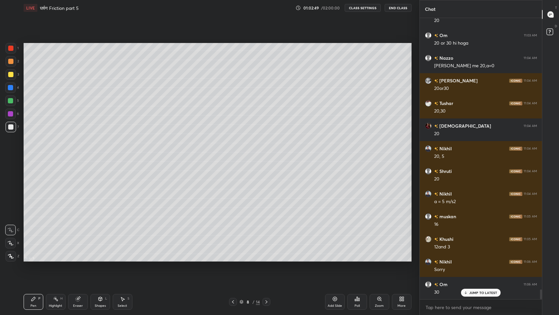
click at [10, 75] on div at bounding box center [10, 74] width 5 height 5
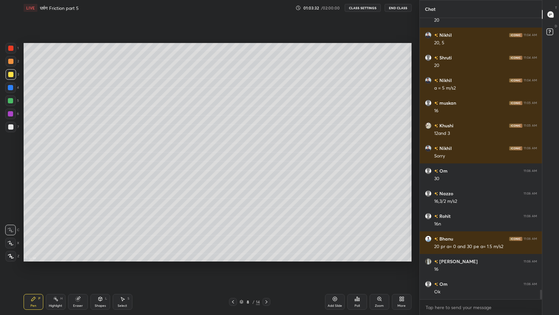
scroll to position [7970, 0]
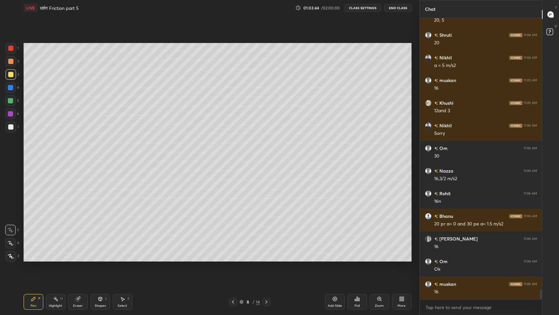
click at [330, 259] on div "Add Slide" at bounding box center [335, 302] width 20 height 16
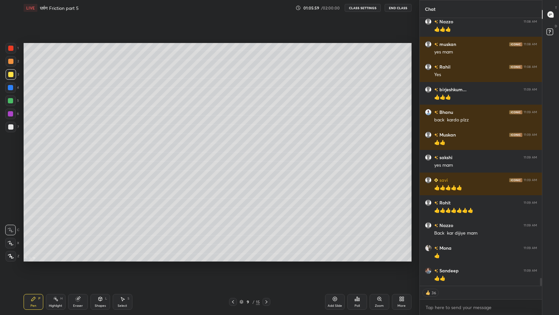
scroll to position [8729, 0]
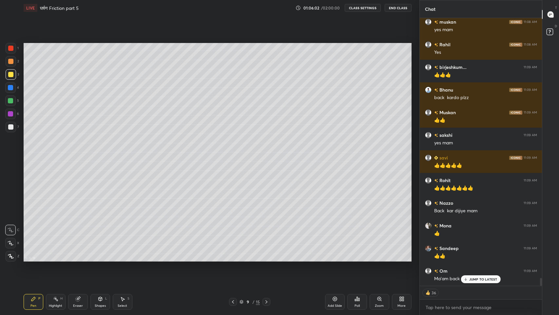
click at [481, 259] on p "JUMP TO LATEST" at bounding box center [483, 279] width 28 height 4
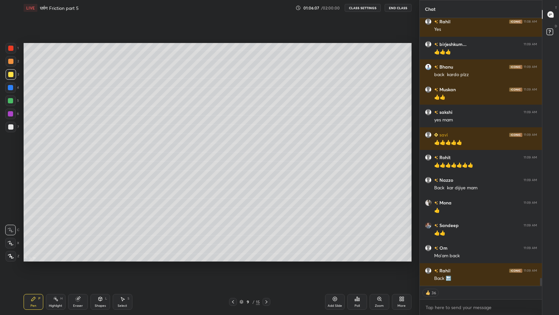
click at [233, 259] on icon at bounding box center [232, 301] width 5 height 5
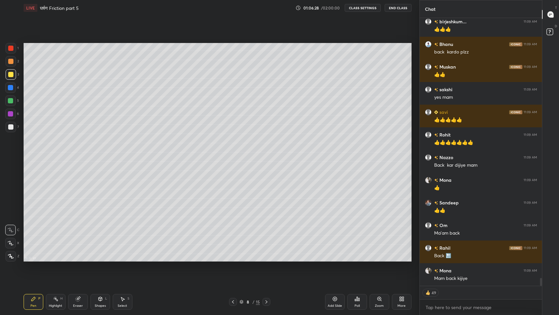
click at [266, 259] on icon at bounding box center [266, 301] width 5 height 5
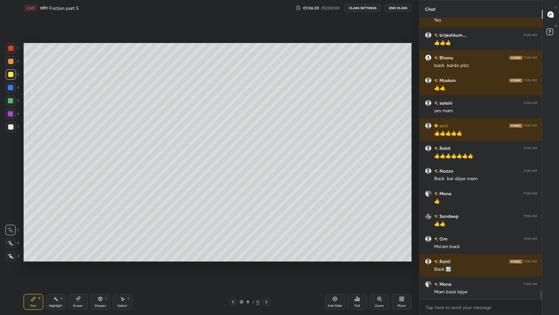
click at [337, 259] on div "Add Slide" at bounding box center [335, 302] width 20 height 16
click at [10, 127] on div at bounding box center [10, 126] width 5 height 5
click at [100, 259] on icon at bounding box center [100, 299] width 0 height 2
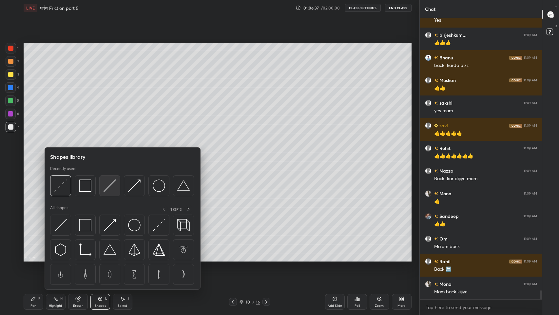
click at [110, 188] on img at bounding box center [110, 185] width 12 height 12
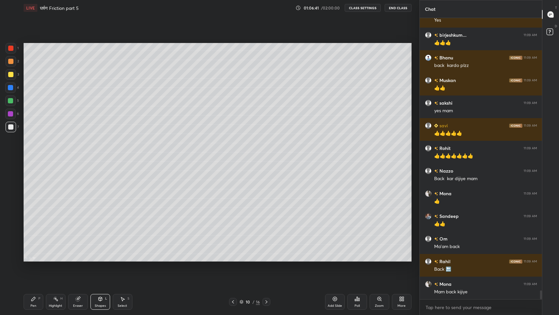
scroll to position [8784, 0]
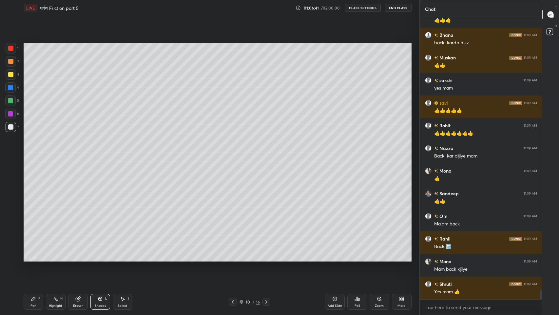
click at [103, 259] on div "Shapes" at bounding box center [100, 305] width 11 height 3
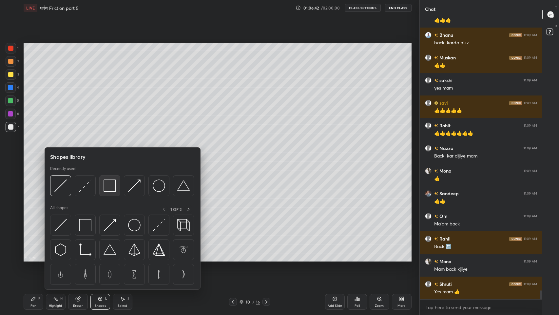
click at [110, 189] on img at bounding box center [110, 185] width 12 height 12
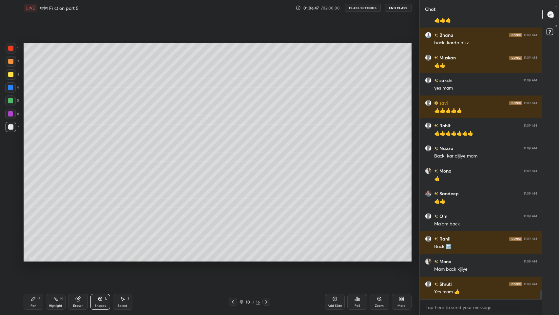
click at [122, 259] on icon at bounding box center [122, 298] width 5 height 5
click at [0, 0] on p "Duplicate to new slide" at bounding box center [0, 0] width 0 height 0
click at [325, 154] on div "0 ° Undo Copy Duplicate Duplicate to new slide Delete" at bounding box center [218, 152] width 388 height 218
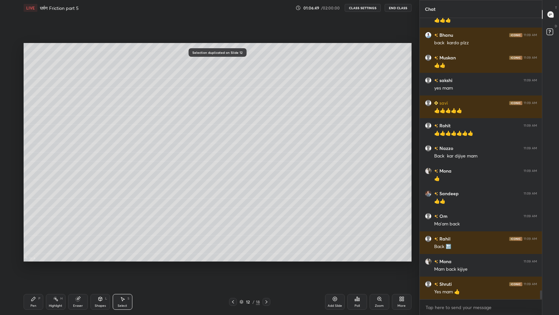
click at [324, 154] on div "0 ° Undo Copy Duplicate Duplicate to new slide Delete" at bounding box center [218, 152] width 388 height 218
click at [116, 259] on div "Select S" at bounding box center [123, 302] width 20 height 16
click at [328, 154] on div "0 ° Undo Copy Duplicate Duplicate to new slide Delete" at bounding box center [218, 152] width 388 height 218
click at [0, 0] on p "Duplicate to new slide" at bounding box center [0, 0] width 0 height 0
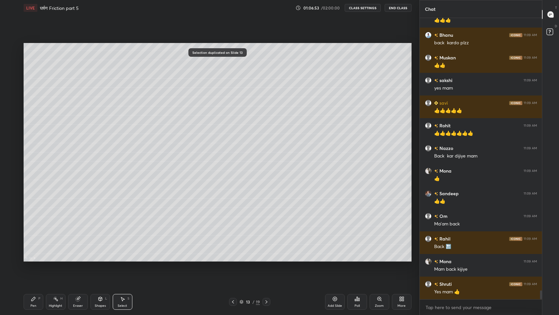
click at [102, 259] on div "Shapes L" at bounding box center [100, 302] width 20 height 16
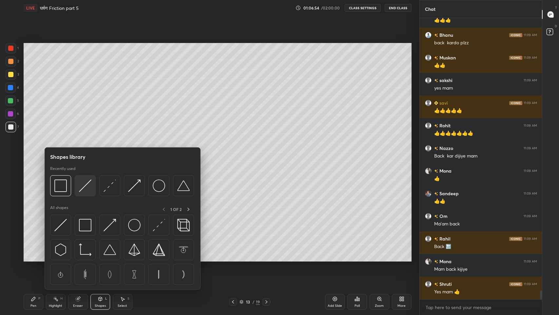
click at [86, 191] on img at bounding box center [85, 185] width 12 height 12
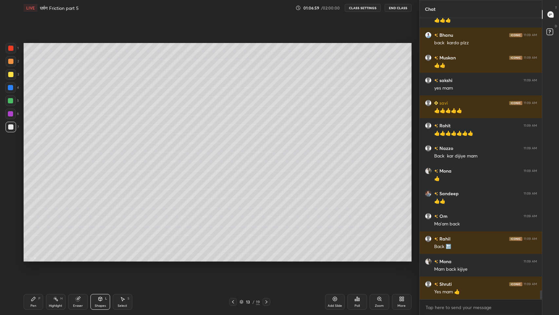
click at [124, 259] on icon at bounding box center [122, 298] width 5 height 5
click at [333, 161] on div "0 ° Undo Copy Duplicate Duplicate to new slide Delete" at bounding box center [218, 152] width 388 height 218
click at [329, 160] on div "0 ° Undo Copy Duplicate Duplicate to new slide Delete" at bounding box center [218, 152] width 388 height 218
click at [332, 162] on div "0 ° Undo Copy Duplicate Duplicate to new slide Delete" at bounding box center [218, 152] width 388 height 218
click at [331, 161] on div "0 ° Undo Copy Duplicate Duplicate to new slide Delete" at bounding box center [218, 152] width 388 height 218
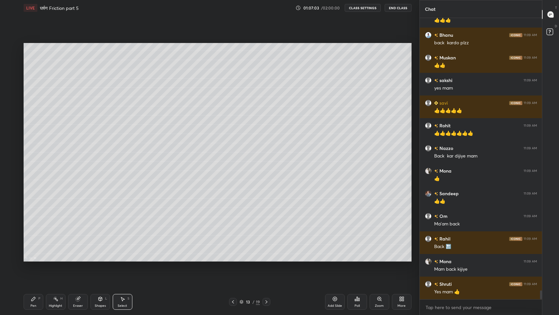
click at [331, 160] on div "0 ° Undo Copy Duplicate Duplicate to new slide Delete" at bounding box center [218, 152] width 388 height 218
click at [330, 159] on div "0 ° Undo Copy Duplicate Duplicate to new slide Delete" at bounding box center [218, 152] width 388 height 218
click at [332, 150] on div "0 ° Undo Copy Duplicate Duplicate to new slide Delete" at bounding box center [218, 152] width 388 height 218
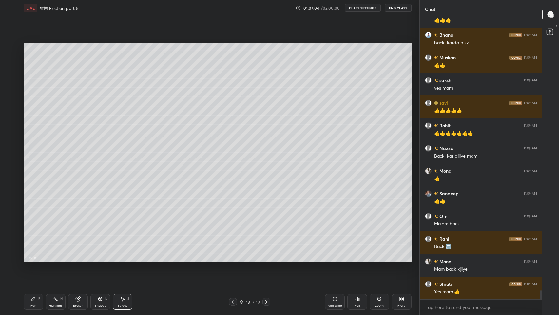
click at [0, 0] on p "Duplicate to new slide" at bounding box center [0, 0] width 0 height 0
click at [0, 0] on button "Duplicate to new slide" at bounding box center [0, 0] width 0 height 0
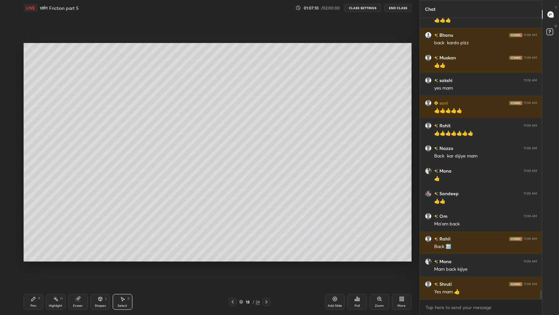
click at [233, 259] on icon at bounding box center [232, 301] width 5 height 5
click at [232, 259] on icon at bounding box center [232, 301] width 5 height 5
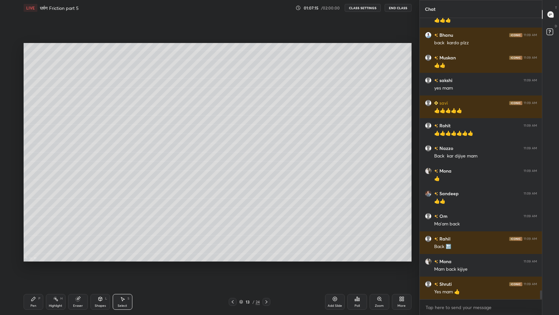
click at [233, 259] on icon at bounding box center [232, 301] width 5 height 5
click at [232, 259] on icon at bounding box center [232, 301] width 5 height 5
click at [233, 259] on icon at bounding box center [232, 301] width 5 height 5
click at [232, 259] on icon at bounding box center [232, 301] width 5 height 5
click at [263, 259] on div at bounding box center [267, 302] width 8 height 8
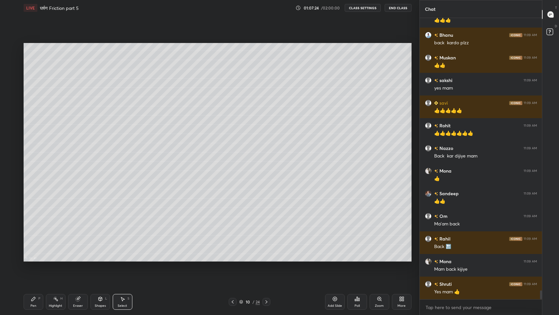
click at [31, 259] on div "Pen P" at bounding box center [34, 302] width 20 height 16
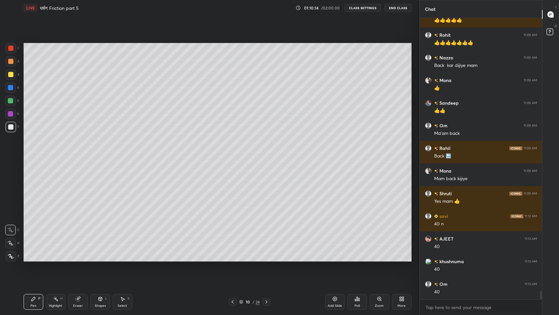
scroll to position [8897, 0]
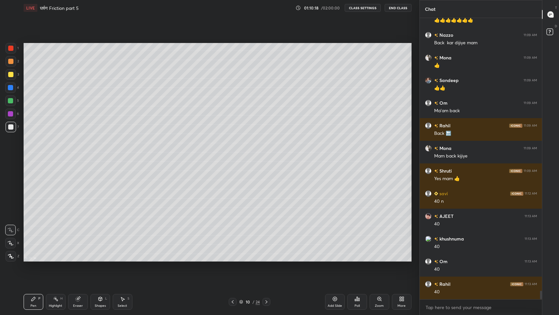
click at [11, 74] on div at bounding box center [10, 74] width 5 height 5
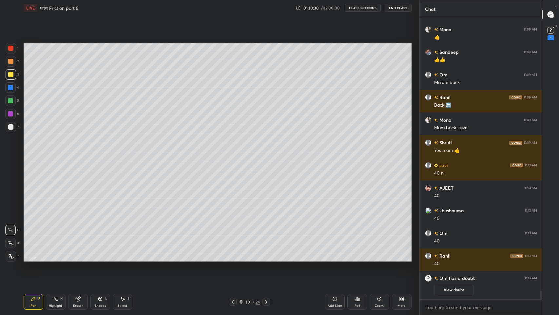
click at [76, 259] on div "Eraser" at bounding box center [78, 305] width 10 height 3
click at [32, 259] on div "Pen P" at bounding box center [34, 302] width 20 height 16
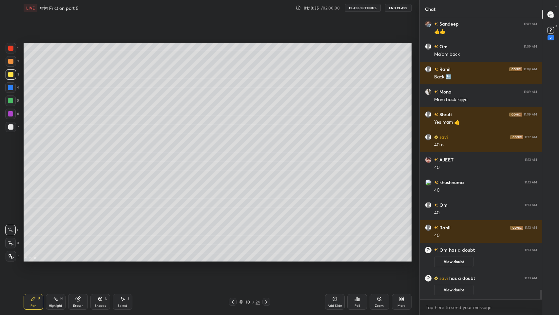
scroll to position [8075, 0]
click at [451, 259] on button "View doubt" at bounding box center [453, 290] width 39 height 10
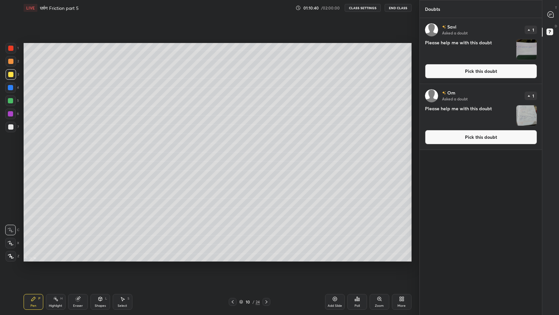
click at [523, 119] on img "grid" at bounding box center [527, 115] width 20 height 20
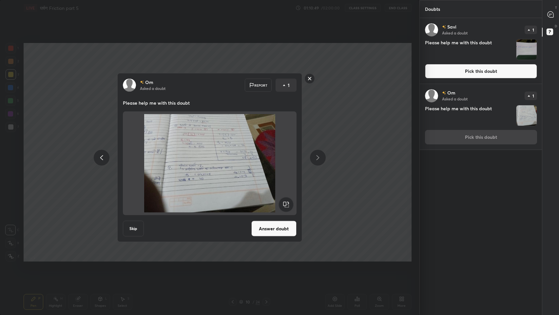
click at [279, 222] on button "Answer doubt" at bounding box center [273, 229] width 45 height 16
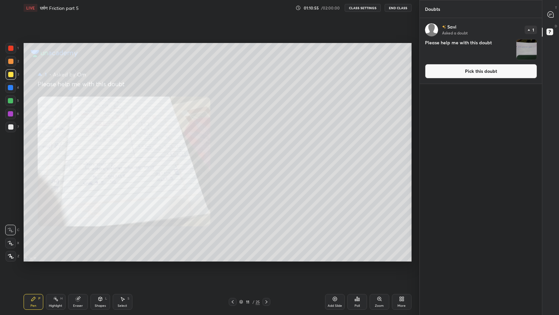
click at [10, 49] on div at bounding box center [10, 48] width 5 height 5
click at [526, 48] on img "grid" at bounding box center [527, 49] width 20 height 20
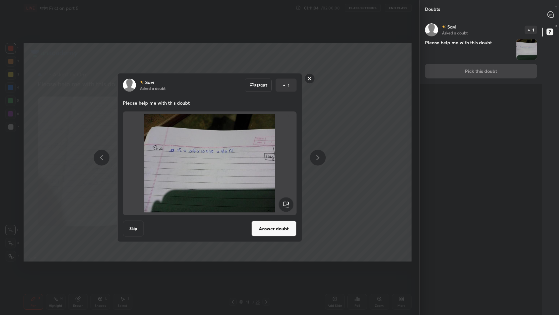
click at [281, 229] on button "Answer doubt" at bounding box center [273, 229] width 45 height 16
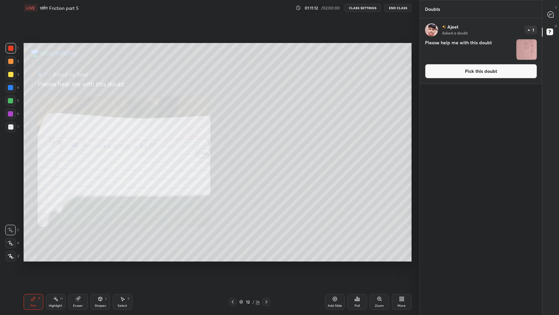
click at [233, 259] on icon at bounding box center [232, 301] width 5 height 5
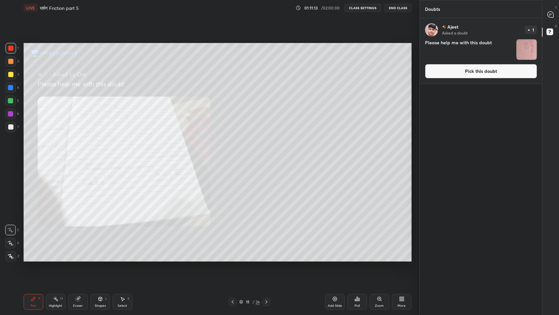
click at [232, 259] on icon at bounding box center [232, 301] width 5 height 5
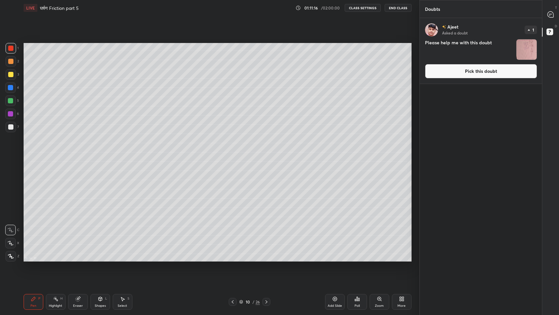
click at [529, 49] on img "grid" at bounding box center [527, 49] width 20 height 20
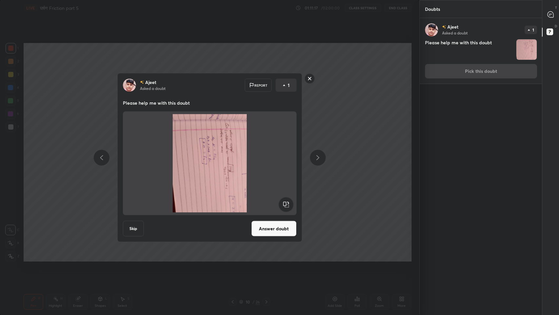
click at [280, 228] on button "Answer doubt" at bounding box center [273, 229] width 45 height 16
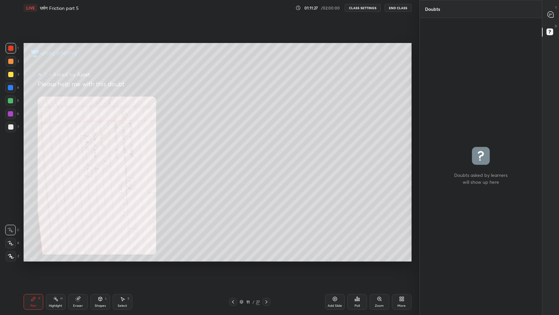
click at [234, 259] on icon at bounding box center [232, 301] width 5 height 5
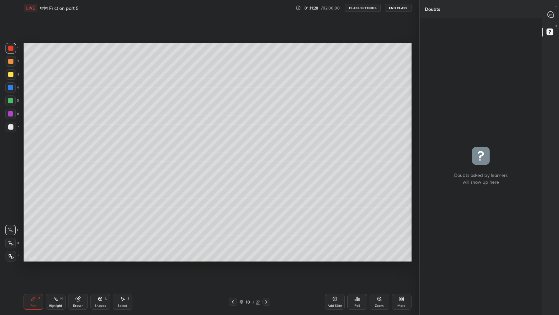
click at [233, 259] on icon at bounding box center [232, 301] width 5 height 5
click at [266, 259] on icon at bounding box center [266, 301] width 5 height 5
click at [550, 15] on icon at bounding box center [549, 15] width 1 height 0
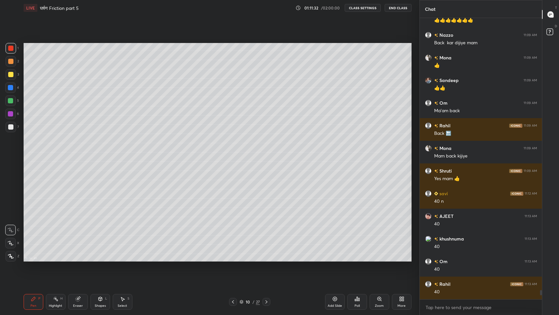
scroll to position [279, 121]
click at [75, 259] on div "Eraser" at bounding box center [78, 302] width 20 height 16
click at [35, 259] on div "Pen" at bounding box center [33, 305] width 6 height 3
click at [10, 126] on div at bounding box center [10, 126] width 5 height 5
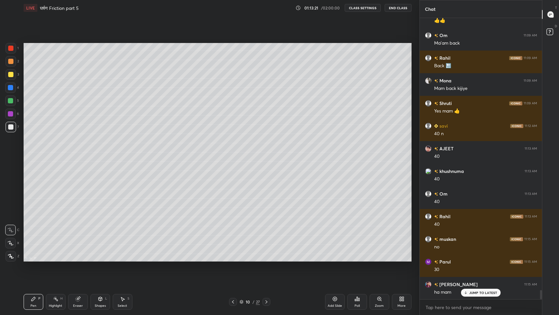
scroll to position [8274, 0]
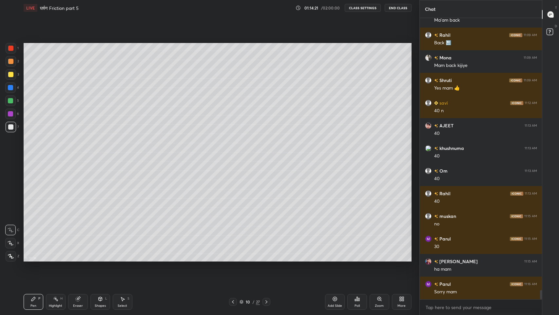
click at [102, 259] on div "Shapes" at bounding box center [100, 305] width 11 height 3
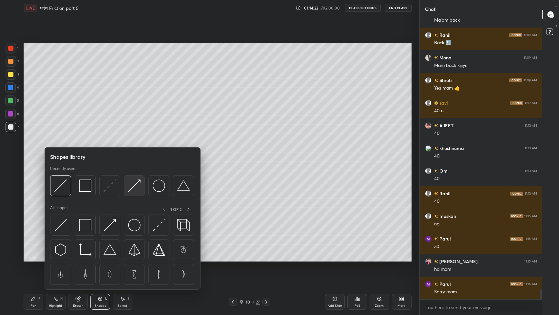
click at [131, 192] on div at bounding box center [134, 185] width 21 height 21
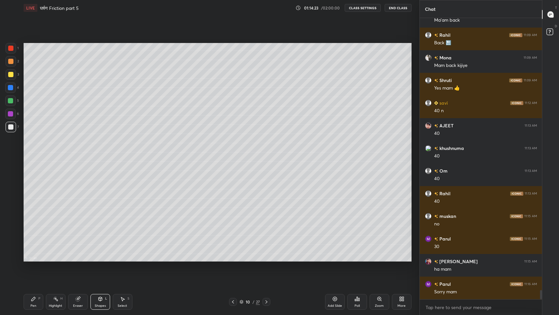
click at [11, 114] on div at bounding box center [10, 113] width 5 height 5
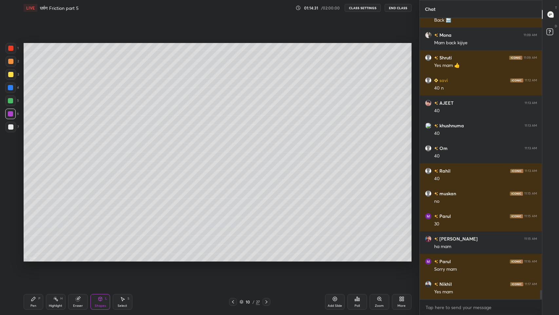
scroll to position [8319, 0]
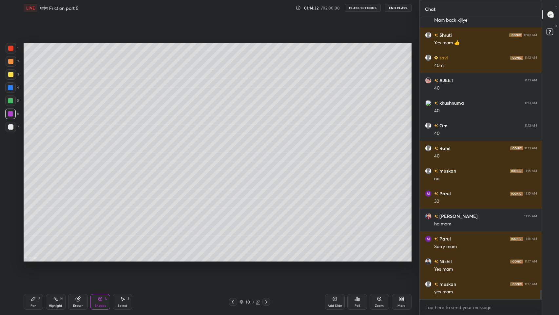
click at [32, 259] on div "Pen" at bounding box center [33, 305] width 6 height 3
click at [11, 75] on div at bounding box center [10, 74] width 5 height 5
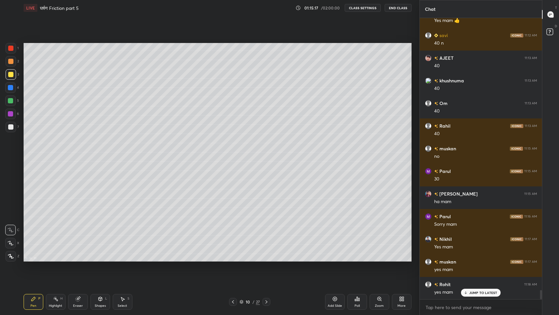
click at [483, 259] on p "JUMP TO LATEST" at bounding box center [483, 292] width 28 height 4
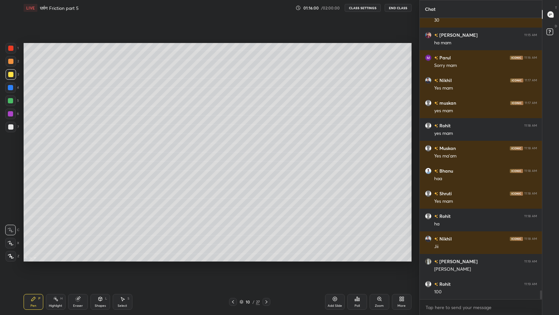
scroll to position [8522, 0]
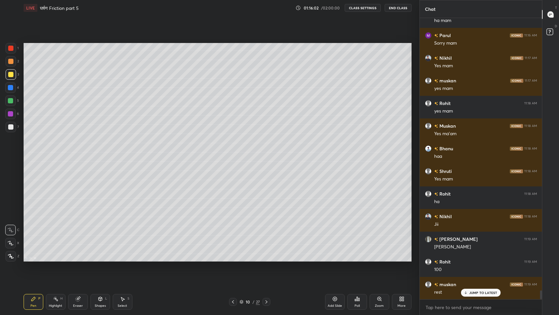
click at [476, 259] on p "JUMP TO LATEST" at bounding box center [483, 292] width 28 height 4
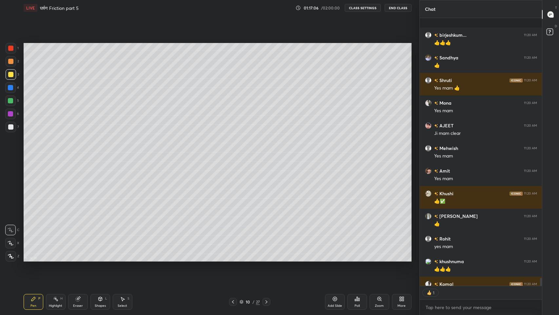
scroll to position [8898, 0]
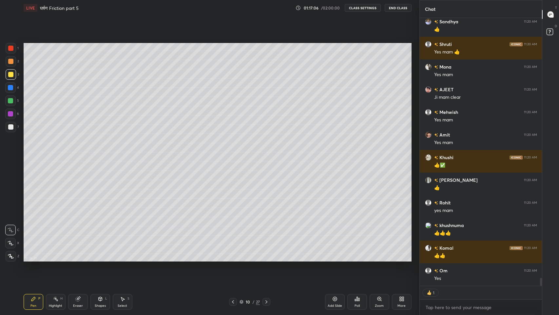
click at [336, 259] on icon at bounding box center [335, 299] width 4 height 4
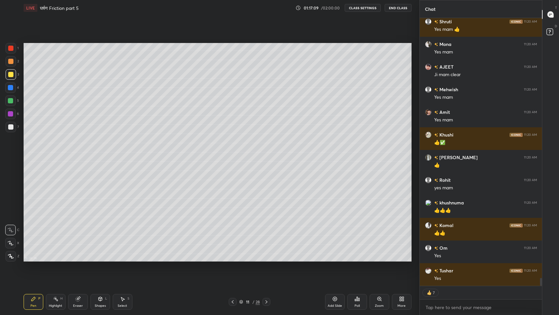
click at [102, 259] on icon at bounding box center [100, 298] width 5 height 5
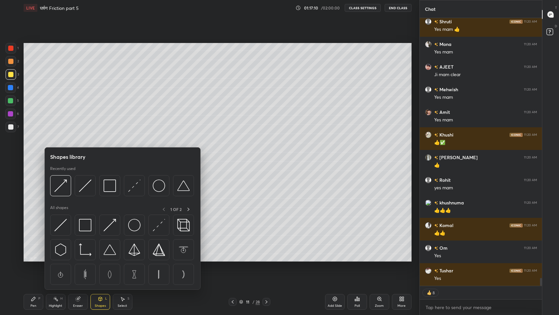
click at [85, 185] on img at bounding box center [85, 185] width 12 height 12
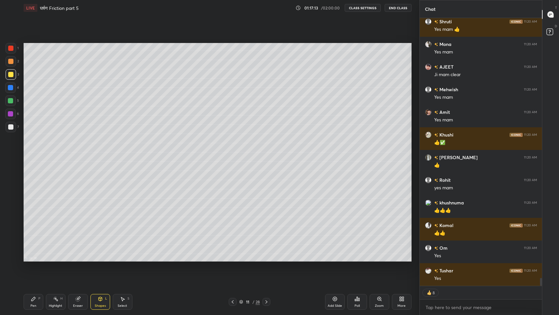
click at [101, 259] on icon at bounding box center [100, 299] width 4 height 4
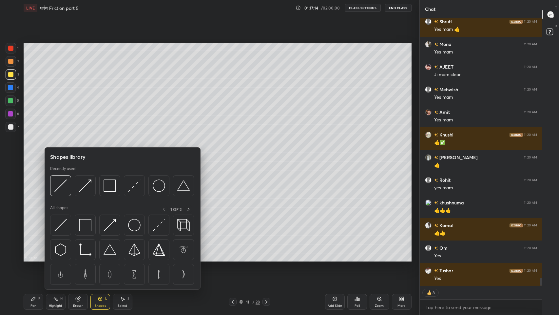
click at [88, 221] on img at bounding box center [85, 225] width 12 height 12
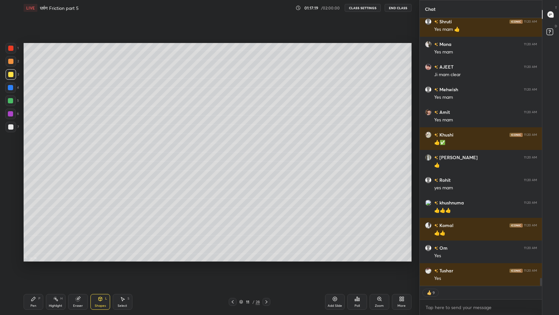
click at [30, 259] on div "Pen P" at bounding box center [34, 302] width 20 height 16
click at [231, 259] on icon at bounding box center [232, 301] width 5 height 5
click at [265, 259] on icon at bounding box center [266, 301] width 5 height 5
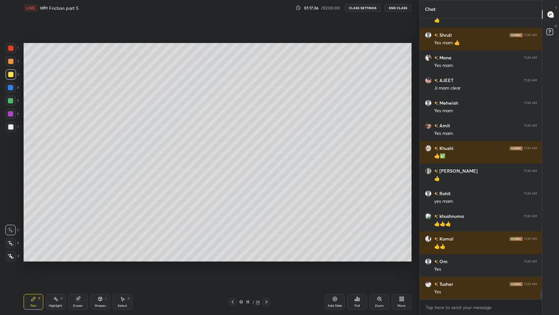
scroll to position [8930, 0]
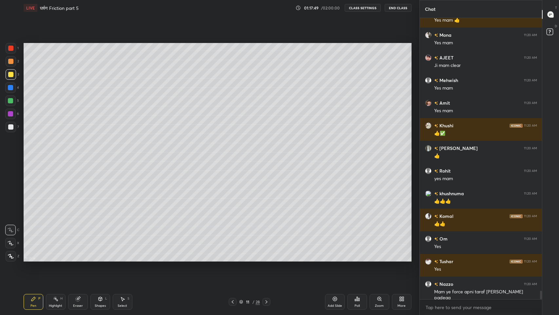
click at [233, 259] on icon at bounding box center [232, 301] width 5 height 5
click at [267, 259] on icon at bounding box center [266, 301] width 5 height 5
click at [233, 259] on icon at bounding box center [232, 301] width 5 height 5
click at [269, 259] on icon at bounding box center [266, 301] width 5 height 5
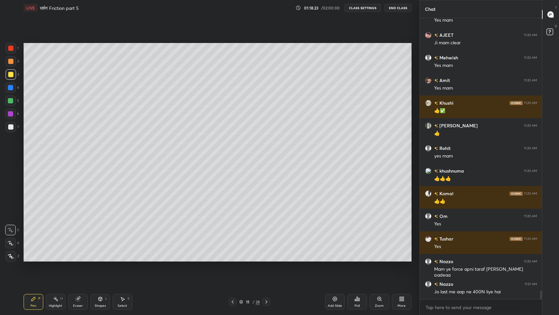
click at [233, 259] on icon at bounding box center [233, 301] width 2 height 3
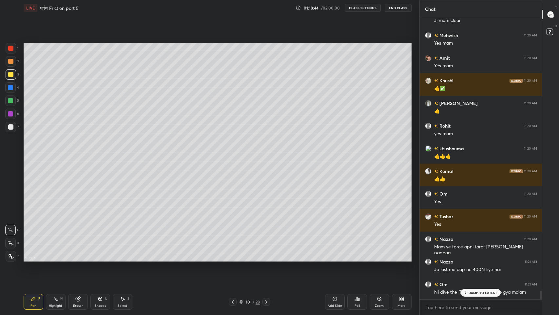
click at [467, 259] on icon at bounding box center [466, 292] width 4 height 4
click at [267, 259] on icon at bounding box center [266, 301] width 5 height 5
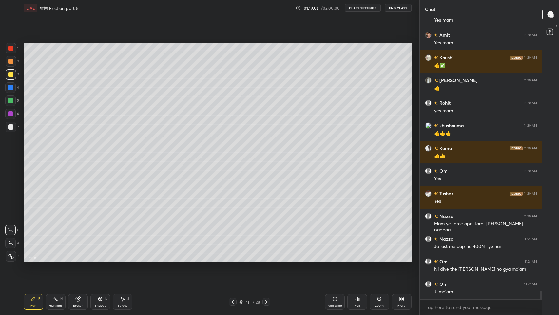
click at [232, 259] on icon at bounding box center [232, 301] width 5 height 5
click at [266, 259] on div at bounding box center [267, 302] width 8 height 8
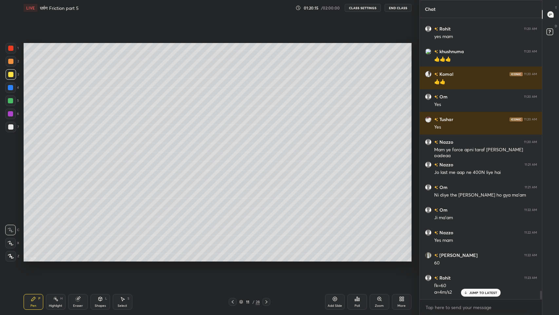
scroll to position [9094, 0]
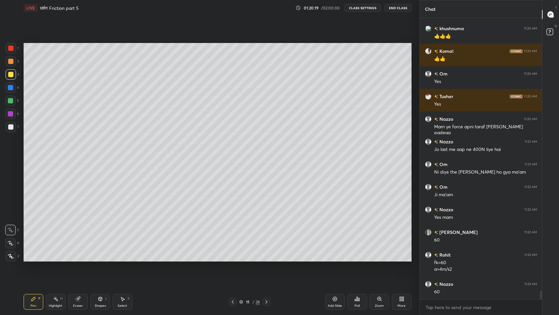
click at [9, 126] on div at bounding box center [10, 126] width 5 height 5
click at [233, 259] on icon at bounding box center [232, 301] width 5 height 5
click at [267, 259] on icon at bounding box center [266, 301] width 5 height 5
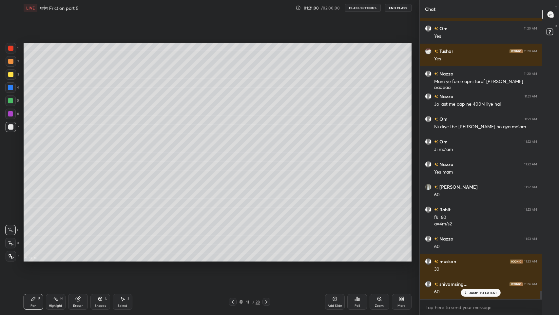
scroll to position [9162, 0]
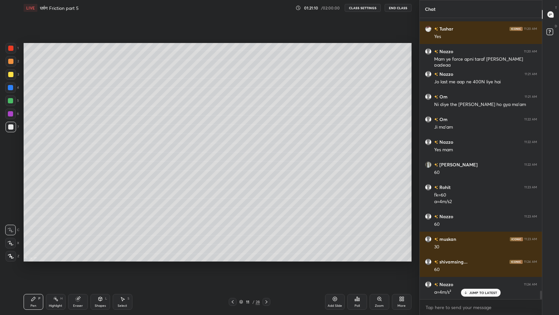
click at [79, 259] on div "Eraser" at bounding box center [78, 302] width 20 height 16
click at [35, 259] on div "Pen" at bounding box center [33, 305] width 6 height 3
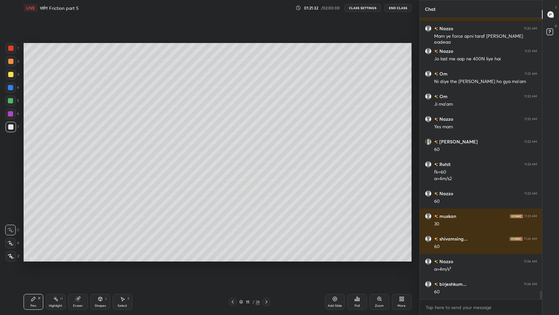
click at [233, 259] on icon at bounding box center [232, 301] width 5 height 5
click at [265, 259] on icon at bounding box center [266, 301] width 5 height 5
click at [233, 259] on icon at bounding box center [232, 301] width 5 height 5
click at [267, 259] on icon at bounding box center [266, 301] width 5 height 5
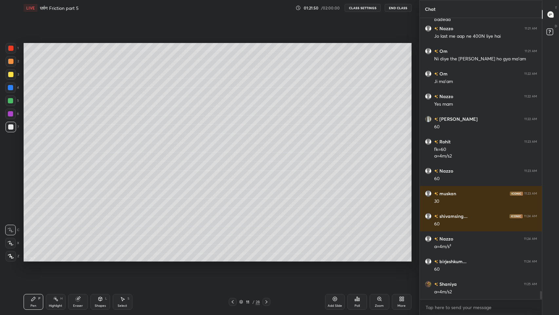
scroll to position [9230, 0]
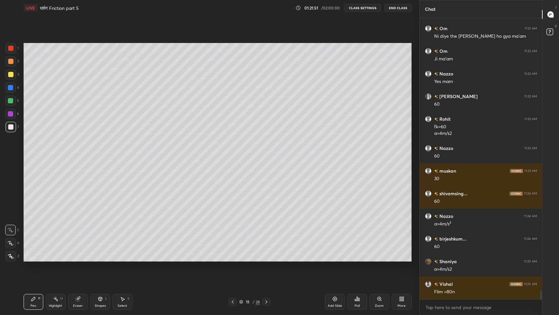
click at [102, 259] on div "Shapes" at bounding box center [100, 305] width 11 height 3
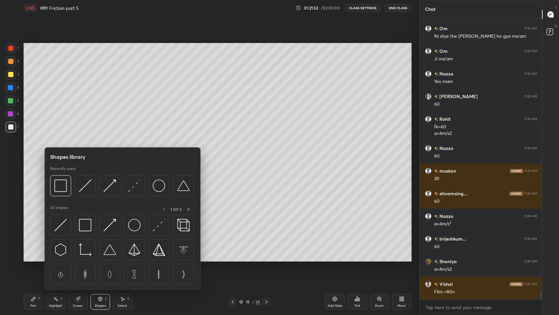
click at [113, 188] on img at bounding box center [110, 185] width 12 height 12
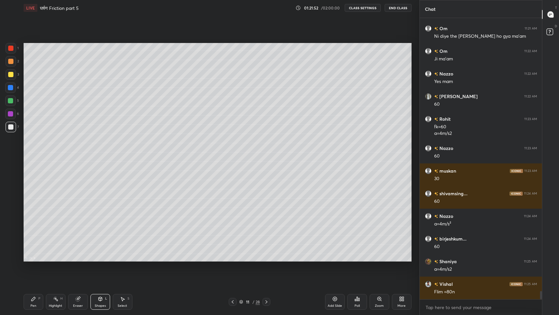
click at [12, 102] on div at bounding box center [10, 100] width 5 height 5
click at [35, 259] on div "Pen P" at bounding box center [34, 302] width 20 height 16
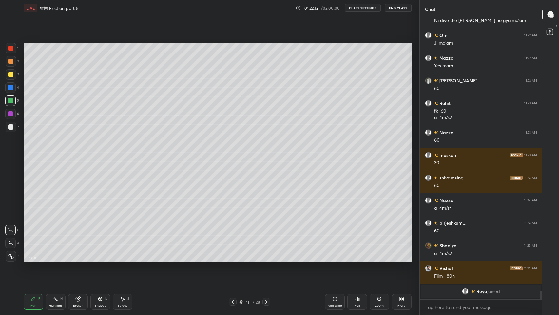
click at [233, 259] on icon at bounding box center [232, 301] width 5 height 5
click at [268, 259] on icon at bounding box center [266, 301] width 5 height 5
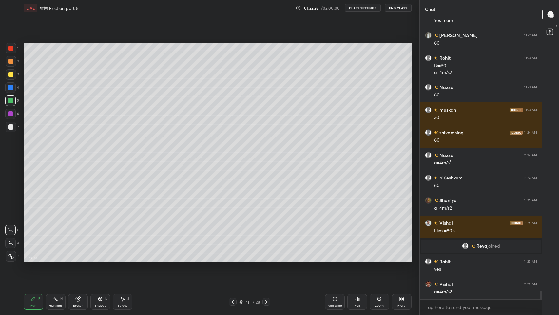
scroll to position [8869, 0]
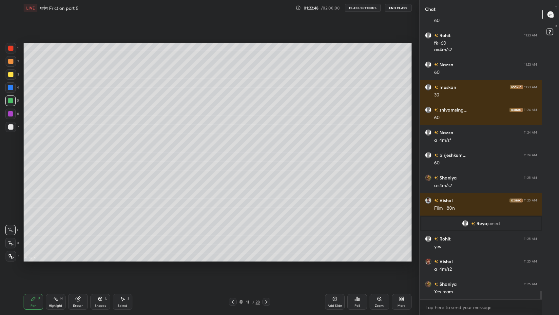
click at [9, 129] on div at bounding box center [10, 126] width 5 height 5
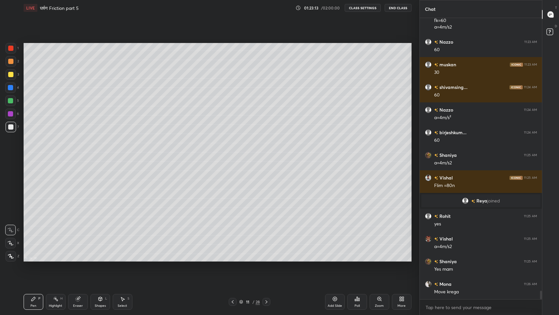
click at [331, 259] on div "Add Slide" at bounding box center [335, 302] width 20 height 16
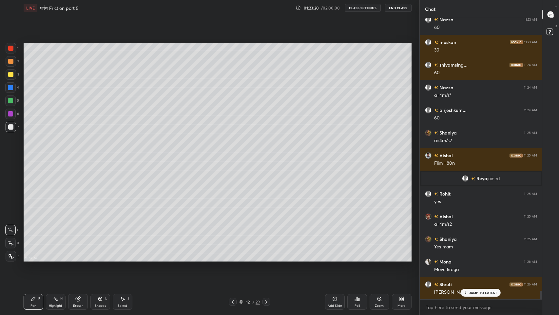
scroll to position [8921, 0]
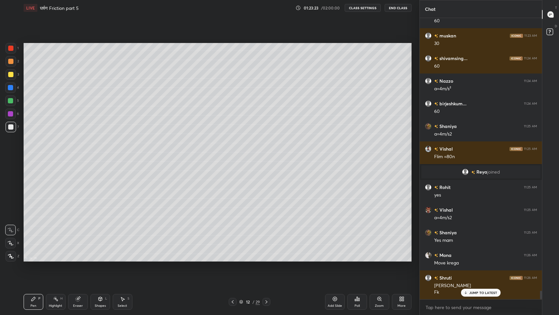
click at [233, 259] on icon at bounding box center [232, 301] width 5 height 5
click at [267, 259] on icon at bounding box center [266, 301] width 5 height 5
click at [232, 259] on icon at bounding box center [232, 301] width 5 height 5
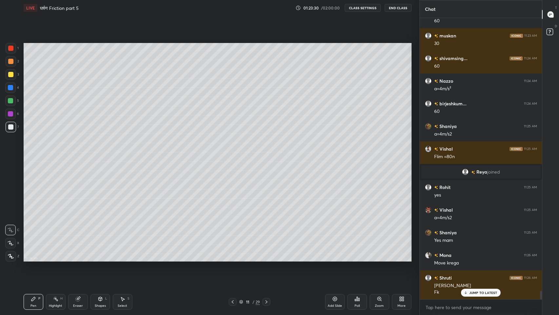
click at [267, 259] on icon at bounding box center [266, 301] width 5 height 5
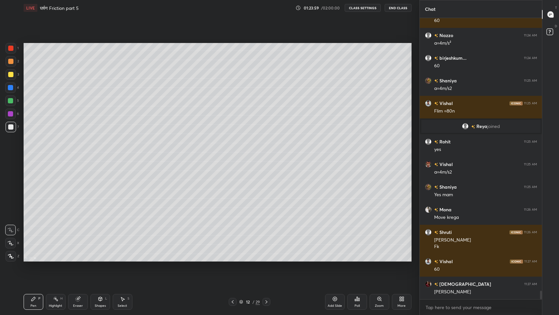
scroll to position [8989, 0]
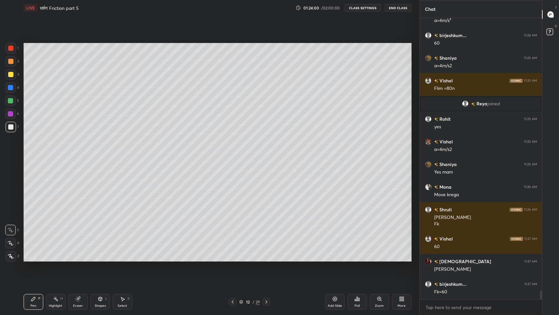
click at [233, 259] on icon at bounding box center [232, 301] width 5 height 5
click at [267, 259] on icon at bounding box center [266, 301] width 5 height 5
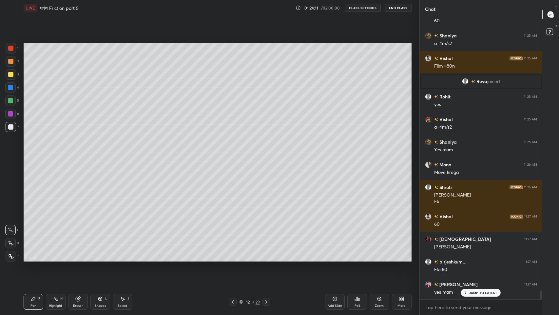
click at [471, 259] on p "JUMP TO LATEST" at bounding box center [483, 292] width 28 height 4
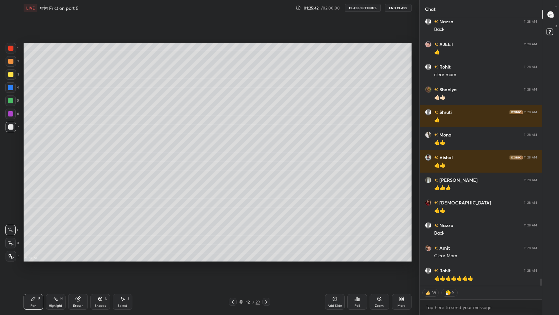
scroll to position [9816, 0]
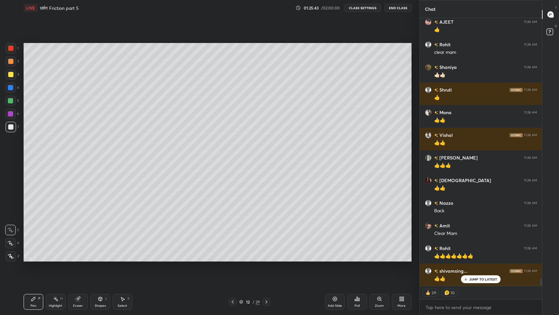
click at [470, 259] on p "JUMP TO LATEST" at bounding box center [483, 279] width 28 height 4
click at [339, 259] on div "Add Slide" at bounding box center [335, 305] width 14 height 3
click at [98, 259] on div "Shapes" at bounding box center [100, 305] width 11 height 3
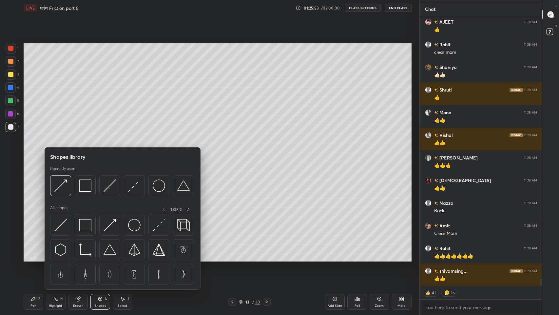
click at [62, 227] on img at bounding box center [60, 225] width 12 height 12
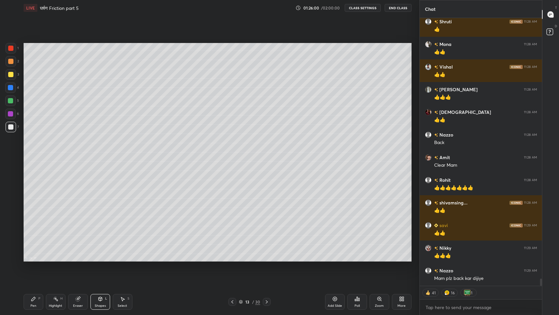
scroll to position [9907, 0]
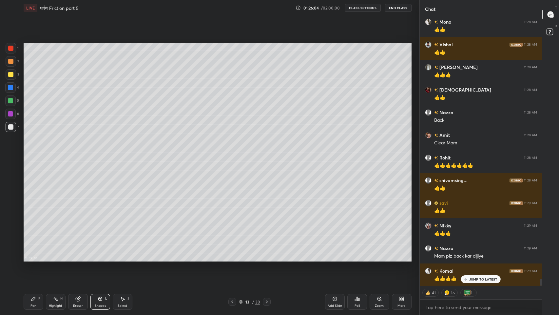
click at [99, 259] on div "Shapes L" at bounding box center [100, 302] width 20 height 16
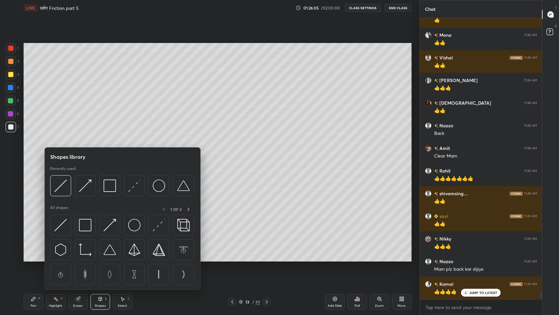
scroll to position [9894, 0]
click at [59, 189] on img at bounding box center [60, 185] width 12 height 12
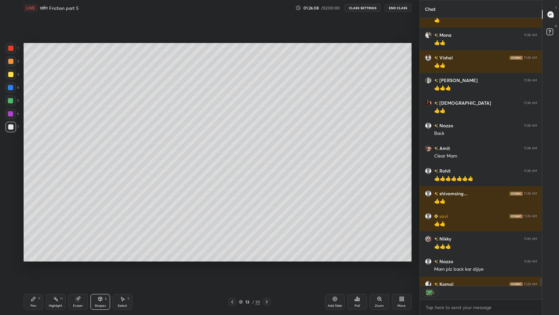
scroll to position [9930, 0]
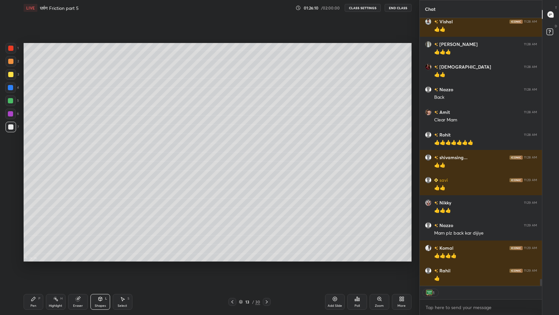
click at [78, 259] on div "Eraser" at bounding box center [78, 305] width 10 height 3
click at [12, 256] on span "Erase all" at bounding box center [11, 256] width 10 height 5
click at [99, 259] on div "Shapes" at bounding box center [100, 305] width 11 height 3
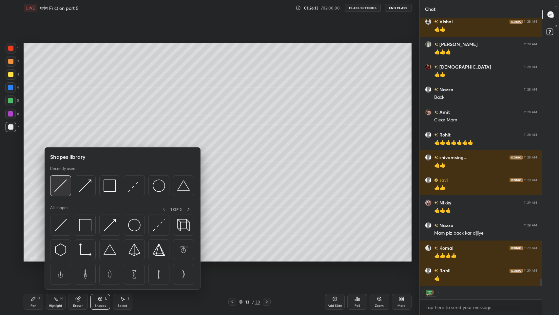
click at [65, 190] on img at bounding box center [60, 185] width 12 height 12
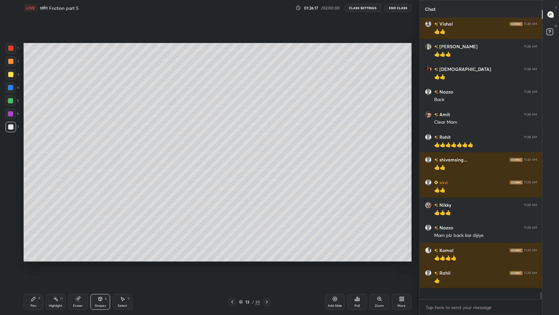
scroll to position [9916, 0]
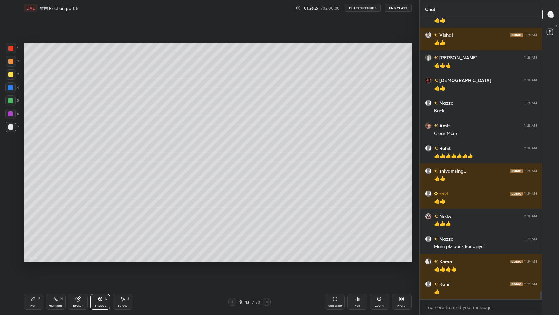
click at [38, 259] on div "Pen P" at bounding box center [34, 302] width 20 height 16
click at [11, 74] on div at bounding box center [10, 74] width 5 height 5
click at [233, 259] on icon at bounding box center [232, 301] width 5 height 5
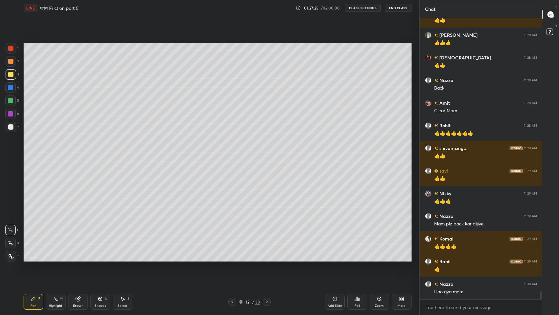
scroll to position [9962, 0]
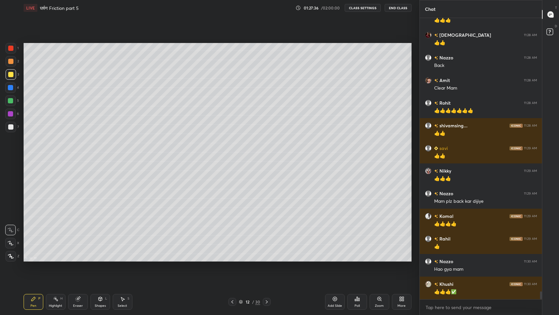
click at [267, 259] on icon at bounding box center [266, 301] width 5 height 5
click at [100, 259] on icon at bounding box center [100, 299] width 0 height 2
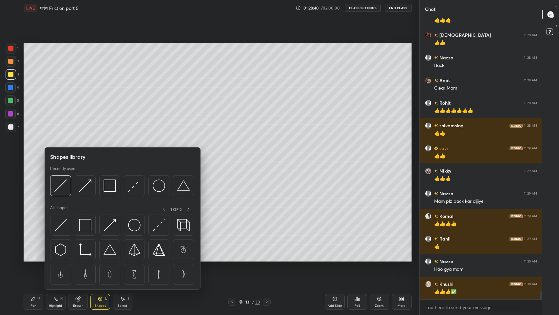
click at [76, 259] on div "Eraser" at bounding box center [78, 302] width 20 height 16
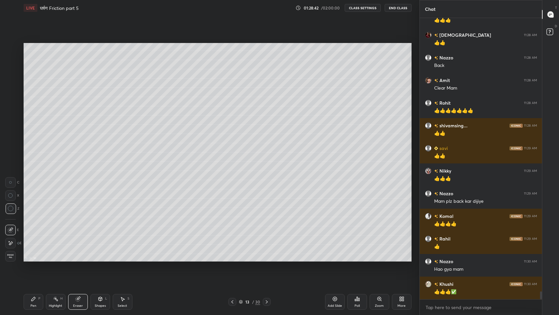
click at [34, 259] on icon at bounding box center [33, 298] width 5 height 5
click at [76, 259] on div "Eraser" at bounding box center [78, 302] width 20 height 16
click at [30, 259] on div "Pen P" at bounding box center [34, 302] width 20 height 16
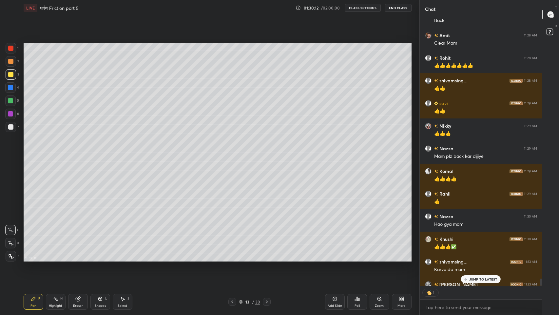
scroll to position [2, 2]
click at [483, 259] on p "JUMP TO LATEST" at bounding box center [483, 279] width 28 height 4
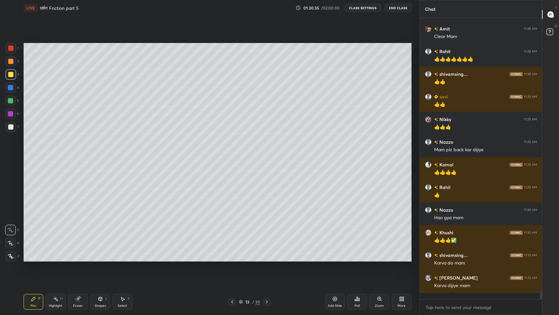
scroll to position [10007, 0]
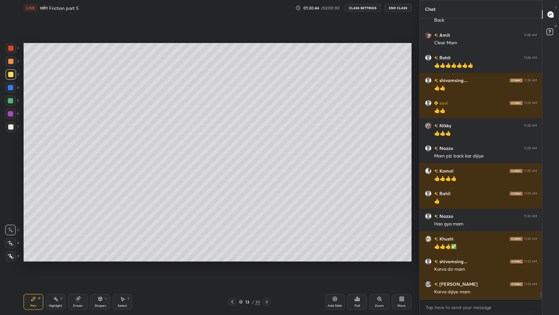
click at [81, 259] on div "Eraser" at bounding box center [78, 305] width 10 height 3
click at [37, 259] on div "Pen P" at bounding box center [34, 302] width 20 height 16
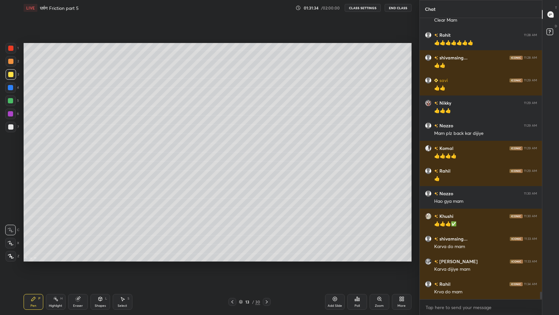
click at [10, 127] on div at bounding box center [10, 126] width 5 height 5
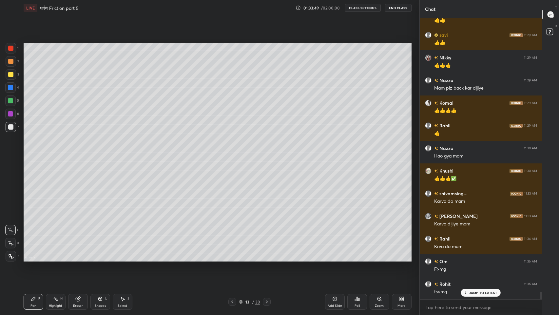
scroll to position [10097, 0]
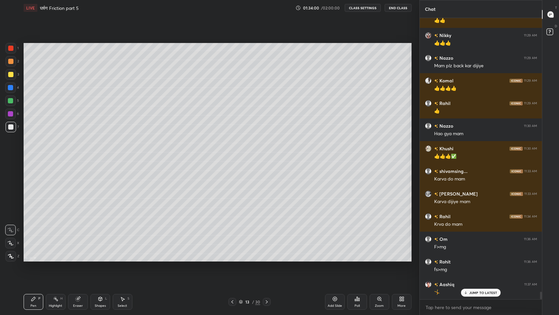
click at [333, 259] on icon at bounding box center [334, 298] width 5 height 5
click at [233, 259] on icon at bounding box center [232, 301] width 5 height 5
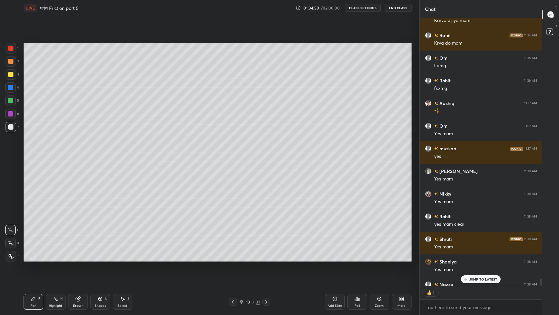
scroll to position [10314, 0]
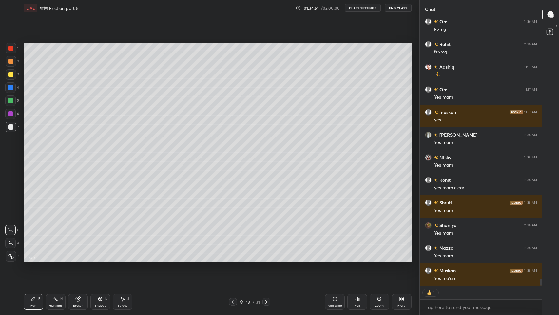
click at [233, 259] on icon at bounding box center [232, 301] width 5 height 5
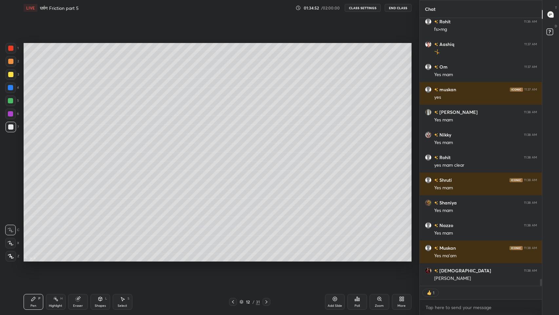
click at [233, 259] on icon at bounding box center [232, 301] width 5 height 5
click at [266, 259] on icon at bounding box center [266, 301] width 5 height 5
click at [267, 259] on icon at bounding box center [266, 301] width 5 height 5
click at [268, 259] on icon at bounding box center [266, 301] width 5 height 5
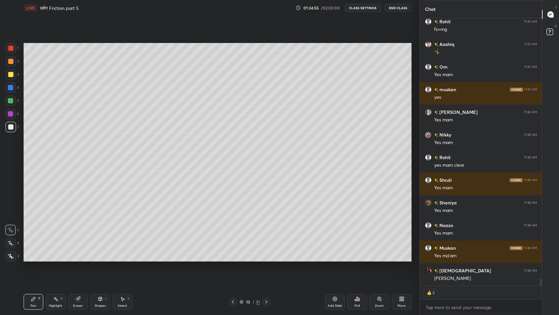
click at [267, 259] on icon at bounding box center [266, 301] width 5 height 5
click at [234, 259] on icon at bounding box center [232, 301] width 5 height 5
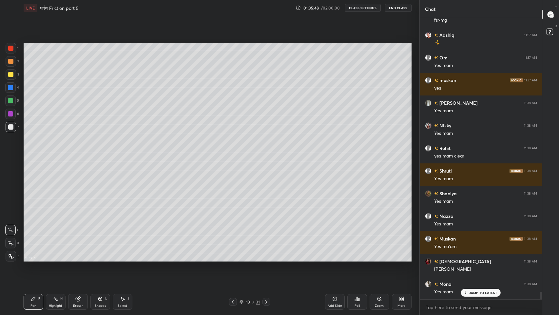
scroll to position [10368, 0]
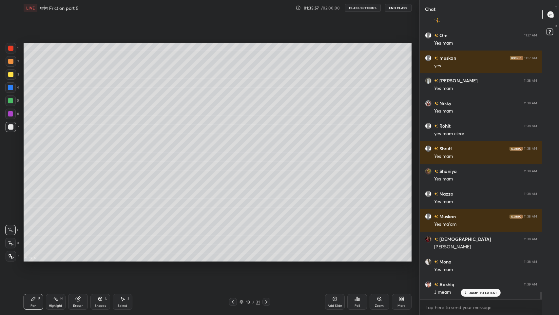
click at [9, 62] on div at bounding box center [10, 61] width 5 height 5
click at [266, 259] on icon at bounding box center [266, 301] width 5 height 5
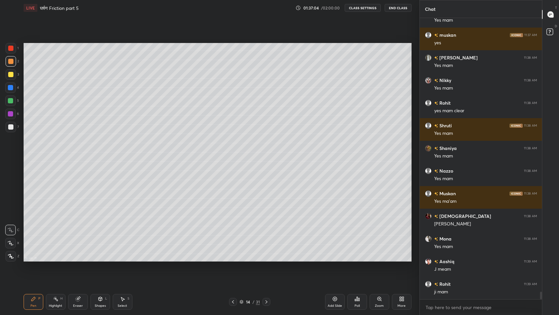
click at [243, 259] on icon at bounding box center [242, 302] width 4 height 4
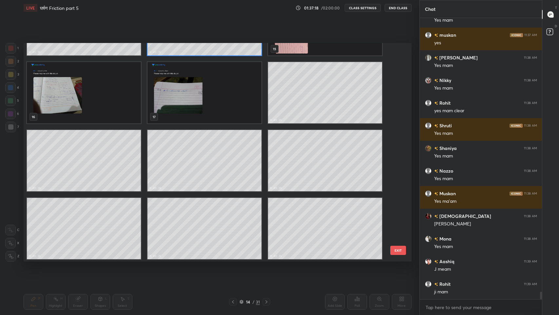
scroll to position [10414, 0]
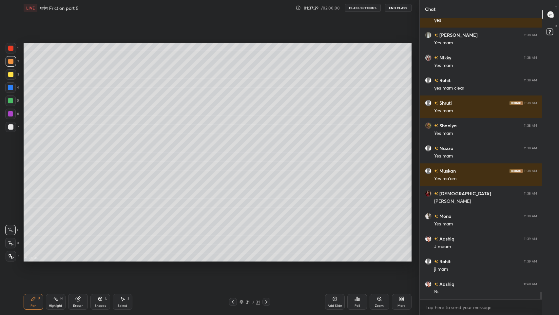
click at [233, 259] on icon at bounding box center [232, 301] width 5 height 5
click at [241, 259] on icon at bounding box center [242, 302] width 4 height 4
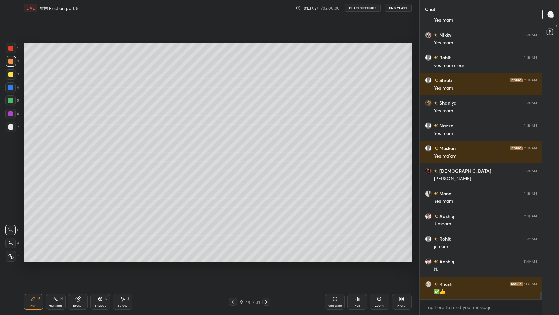
click at [266, 259] on icon at bounding box center [266, 301] width 5 height 5
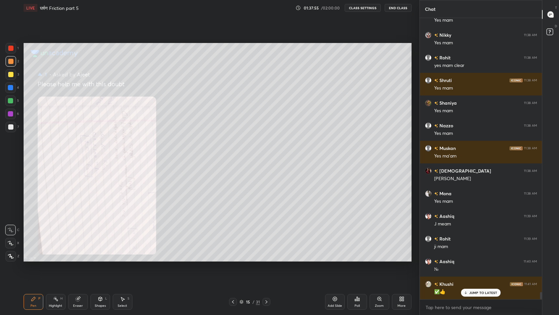
scroll to position [10459, 0]
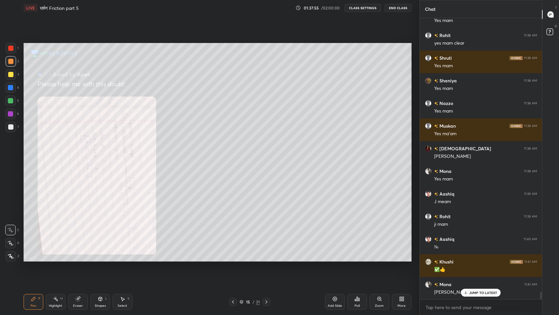
click at [231, 259] on icon at bounding box center [232, 301] width 5 height 5
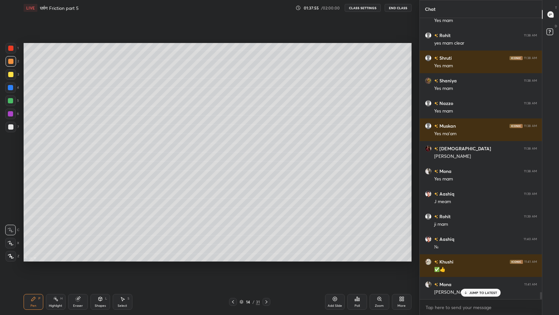
click at [337, 259] on icon at bounding box center [334, 298] width 5 height 5
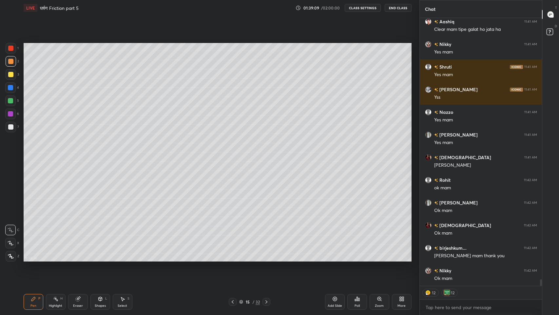
scroll to position [10789, 0]
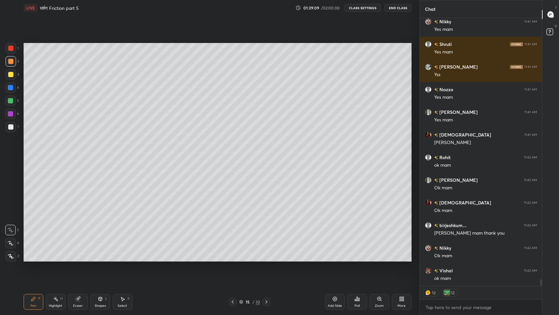
click at [402, 9] on button "End Class" at bounding box center [398, 8] width 27 height 8
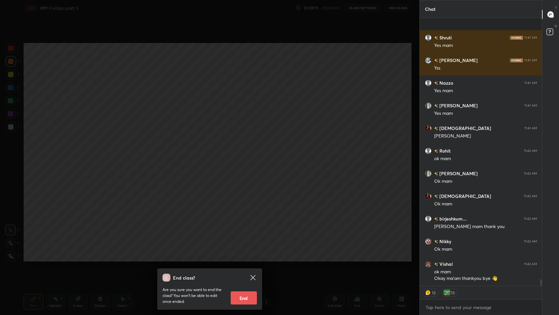
scroll to position [10841, 0]
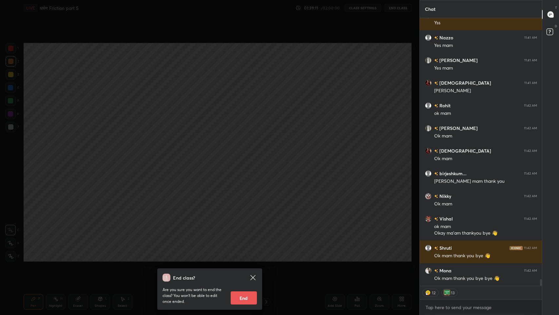
click at [247, 259] on button "End" at bounding box center [244, 297] width 26 height 13
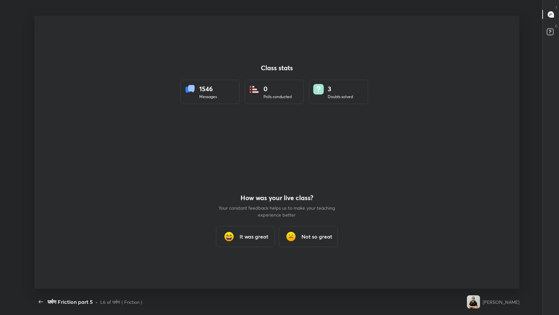
scroll to position [273, 554]
type textarea "x"
click at [40, 259] on icon "button" at bounding box center [41, 301] width 4 height 3
